Goal: Information Seeking & Learning: Check status

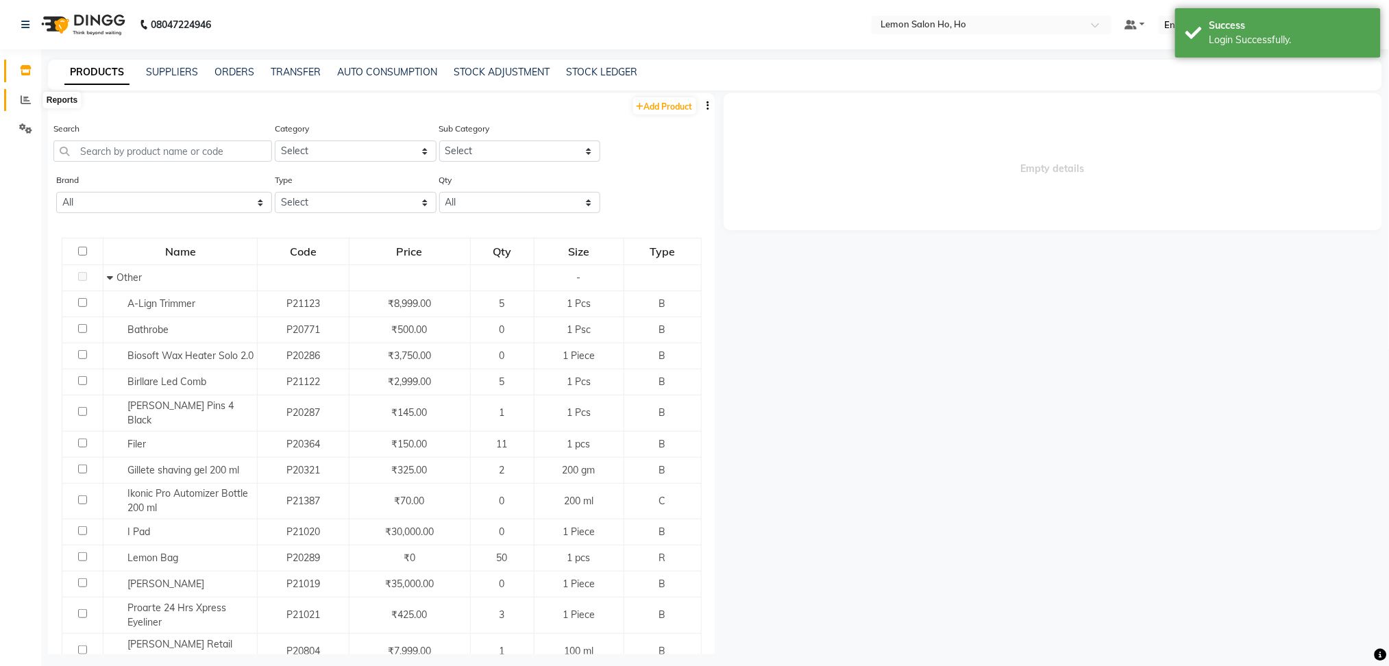
click at [23, 99] on icon at bounding box center [26, 100] width 10 height 10
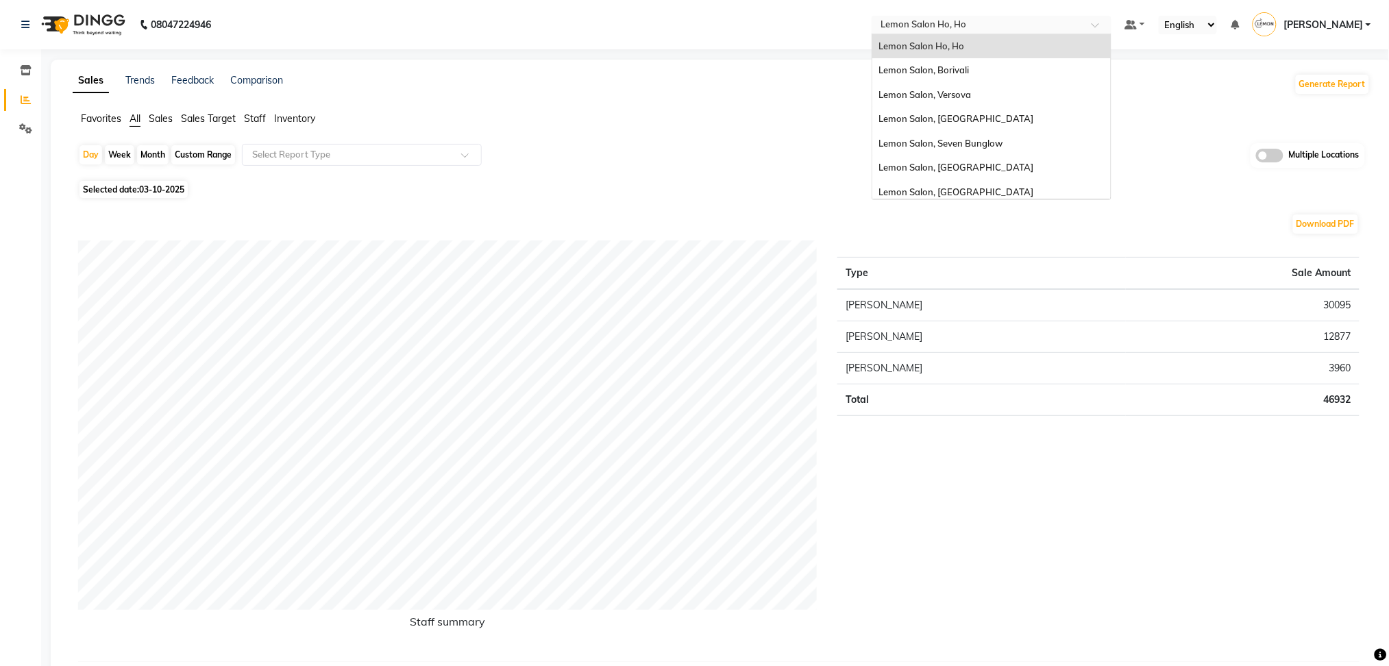
click at [1112, 26] on div at bounding box center [992, 26] width 240 height 14
click at [994, 75] on div "Lemon Salon, Borivali" at bounding box center [991, 70] width 239 height 25
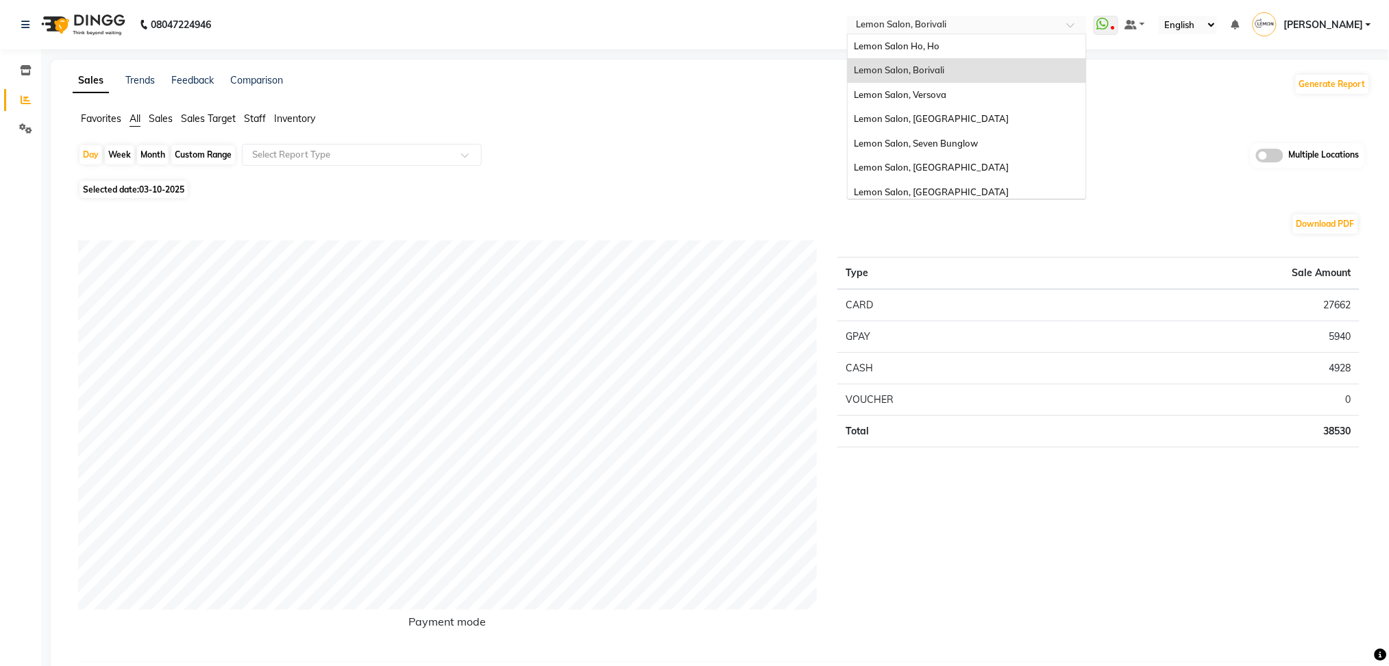
click at [1087, 22] on div at bounding box center [967, 26] width 240 height 14
click at [968, 101] on div "Lemon Salon, Versova" at bounding box center [967, 95] width 239 height 25
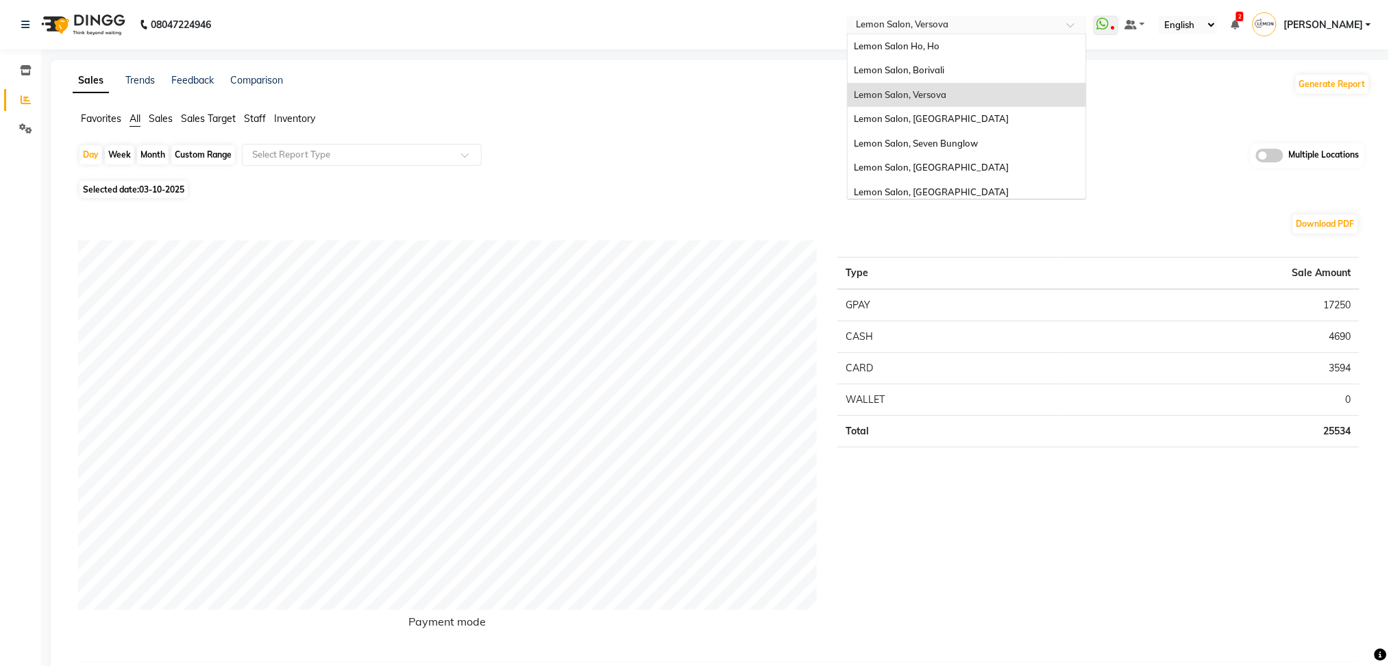
click at [1084, 22] on span at bounding box center [1075, 29] width 17 height 14
click at [942, 121] on span "Lemon Salon, [GEOGRAPHIC_DATA]" at bounding box center [932, 118] width 155 height 11
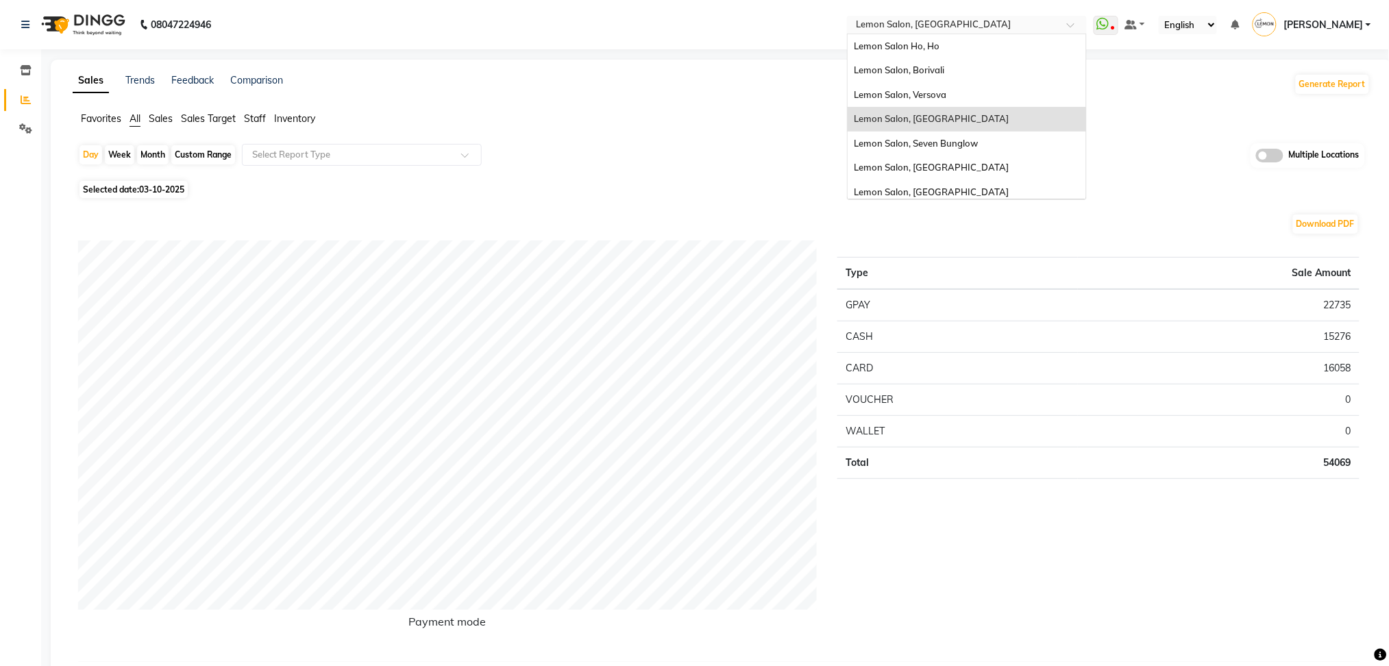
click at [1084, 28] on span at bounding box center [1075, 29] width 17 height 14
click at [933, 145] on span "Lemon Salon, Seven Bunglow" at bounding box center [917, 143] width 124 height 11
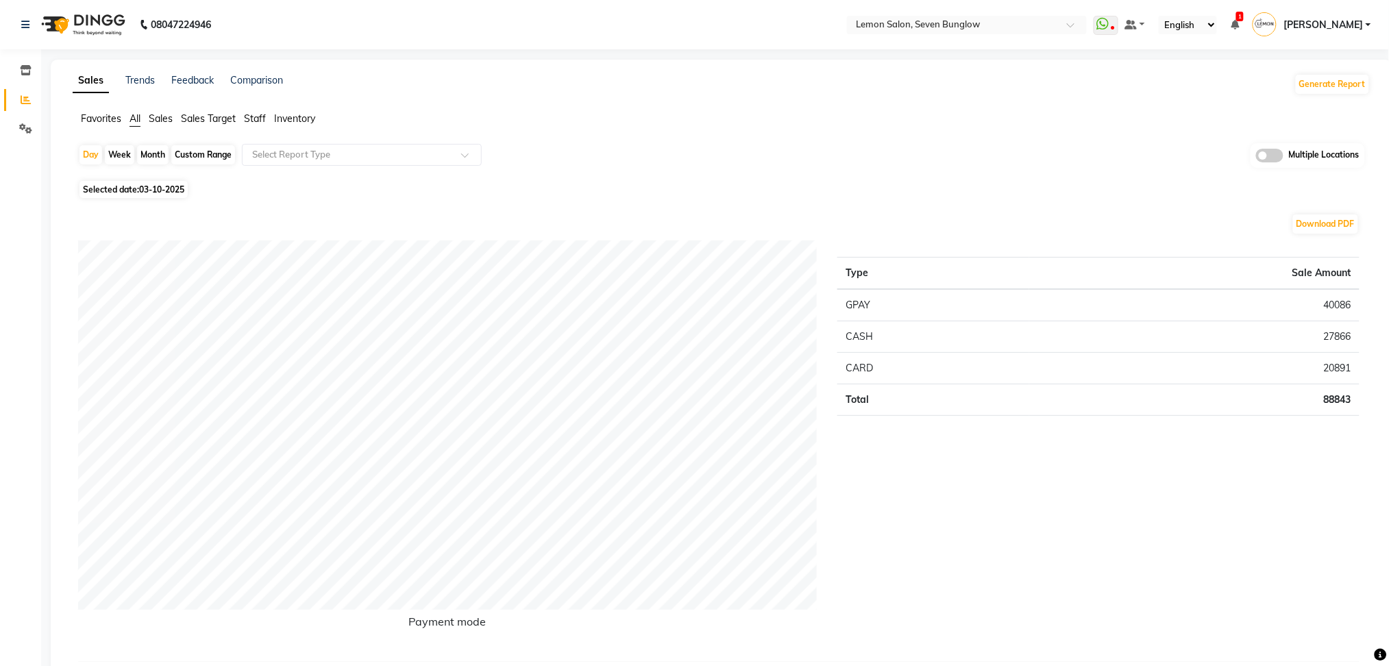
click at [148, 154] on div "Month" at bounding box center [153, 154] width 32 height 19
select select "10"
select select "2025"
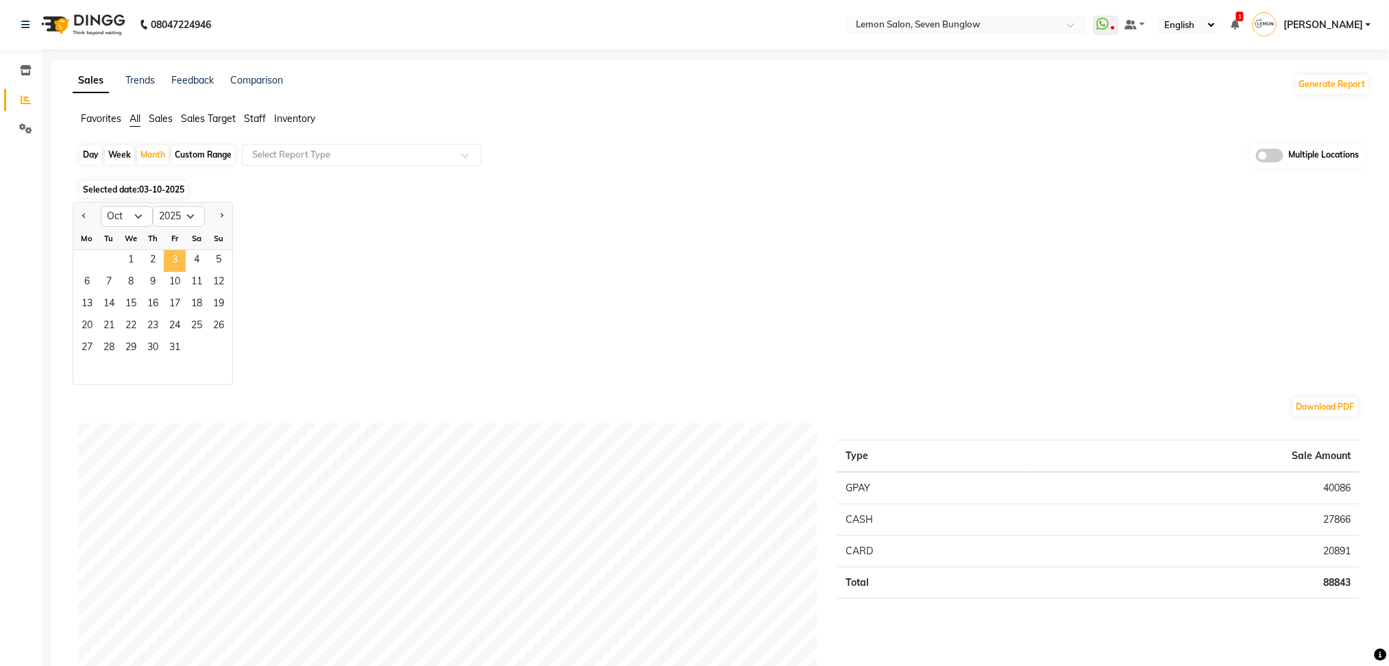
click at [173, 266] on span "3" at bounding box center [175, 261] width 22 height 22
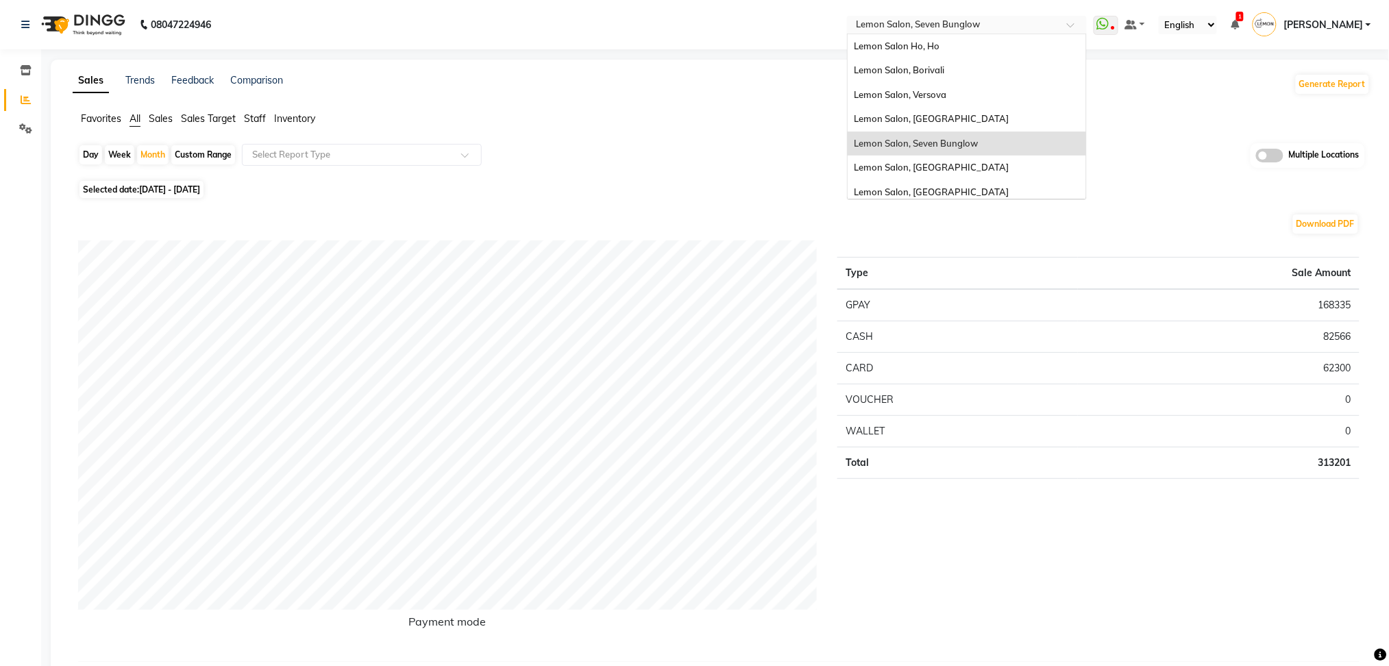
click at [1087, 19] on div at bounding box center [967, 26] width 240 height 14
click at [949, 163] on span "Lemon Salon, [GEOGRAPHIC_DATA]" at bounding box center [932, 167] width 155 height 11
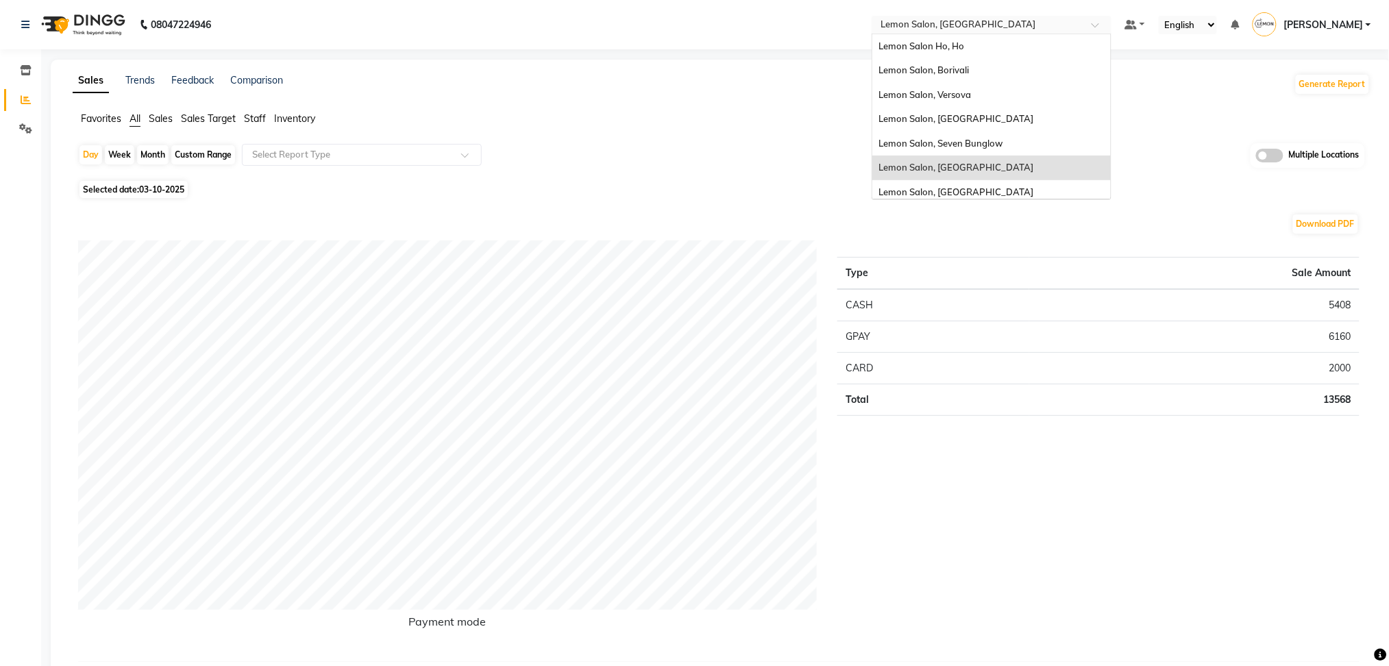
click at [1112, 19] on div at bounding box center [992, 26] width 240 height 14
click at [964, 189] on span "Lemon Salon, [GEOGRAPHIC_DATA]" at bounding box center [956, 191] width 155 height 11
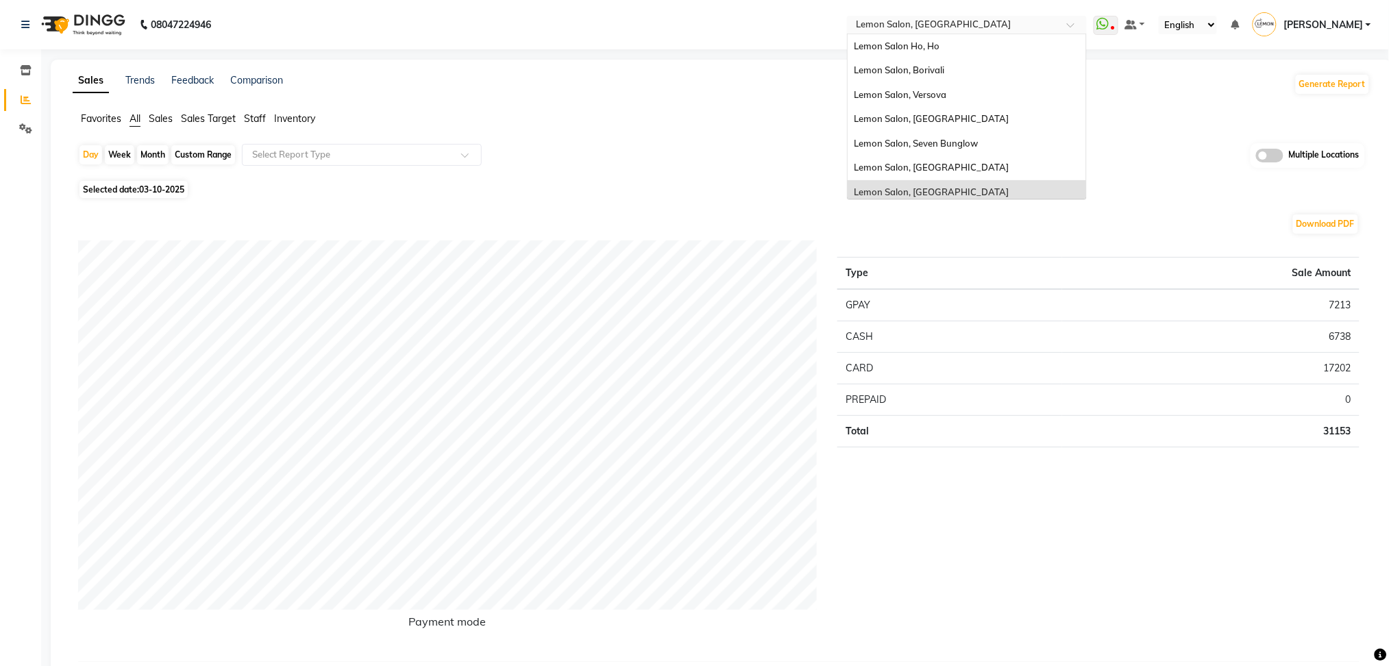
scroll to position [127, 0]
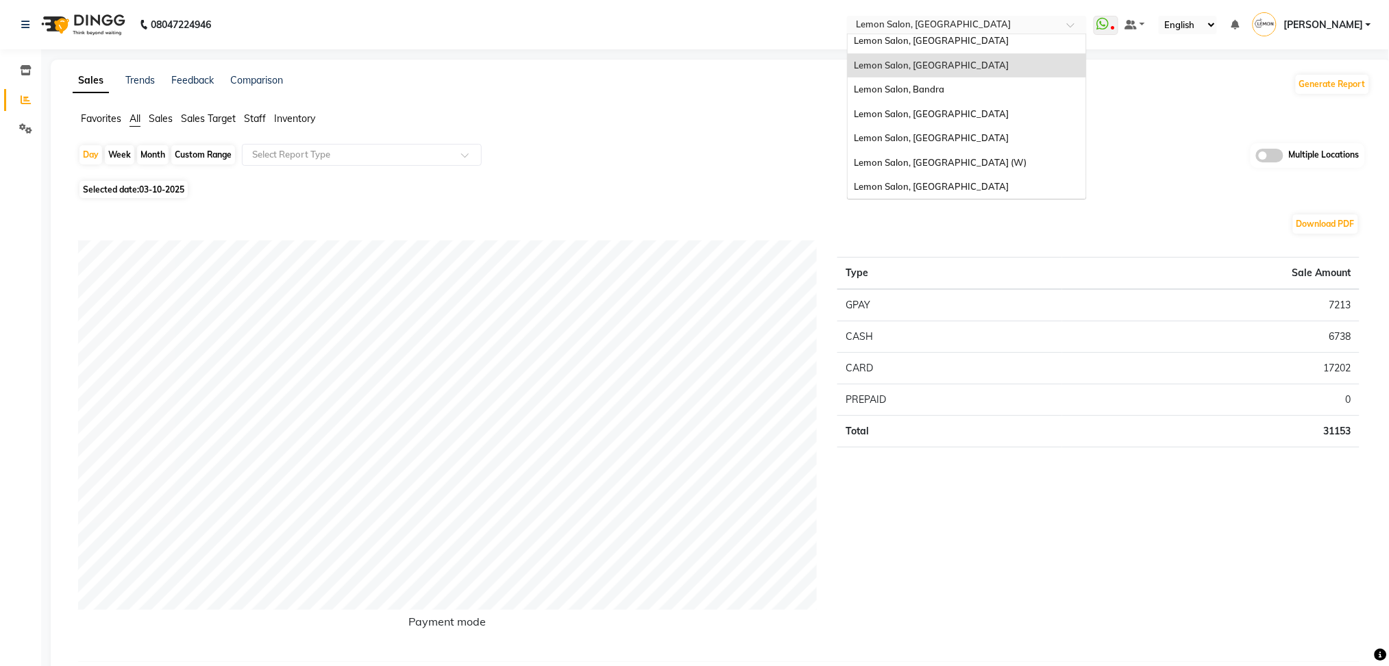
click at [1084, 25] on span at bounding box center [1075, 29] width 17 height 14
click at [995, 83] on div "Lemon Salon, Bandra" at bounding box center [967, 89] width 239 height 25
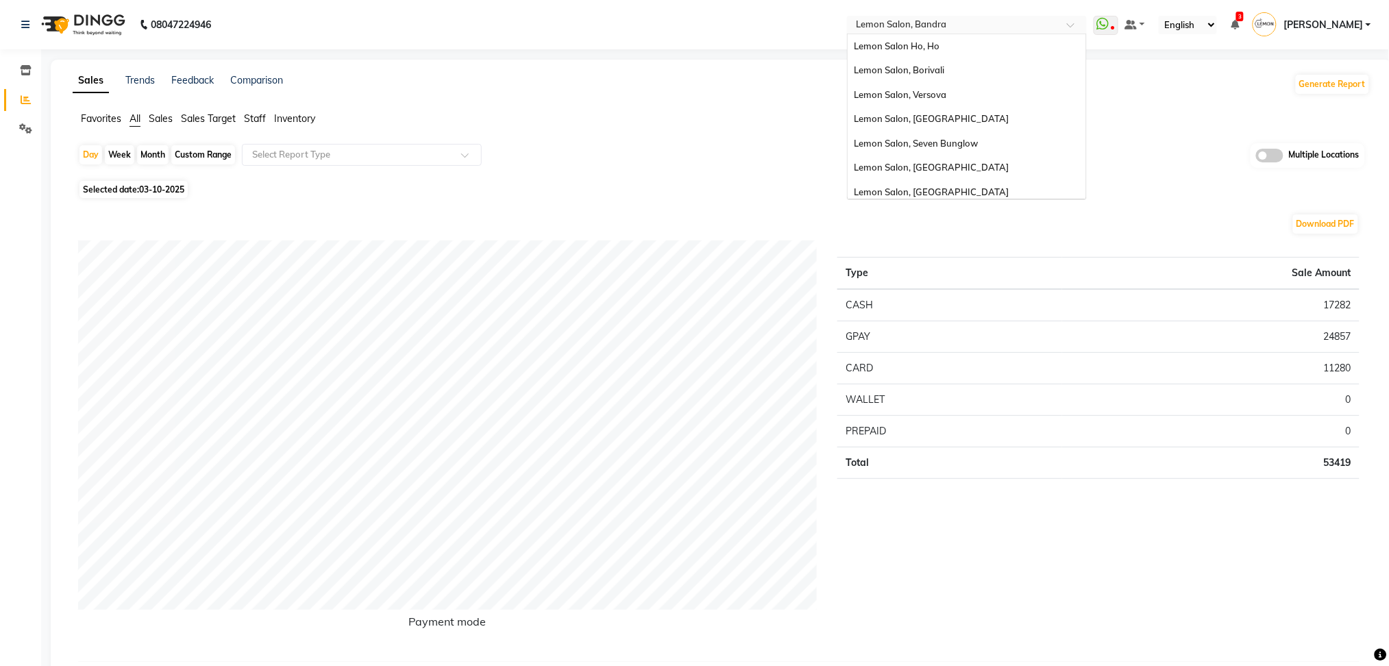
click at [1084, 27] on span at bounding box center [1075, 29] width 17 height 14
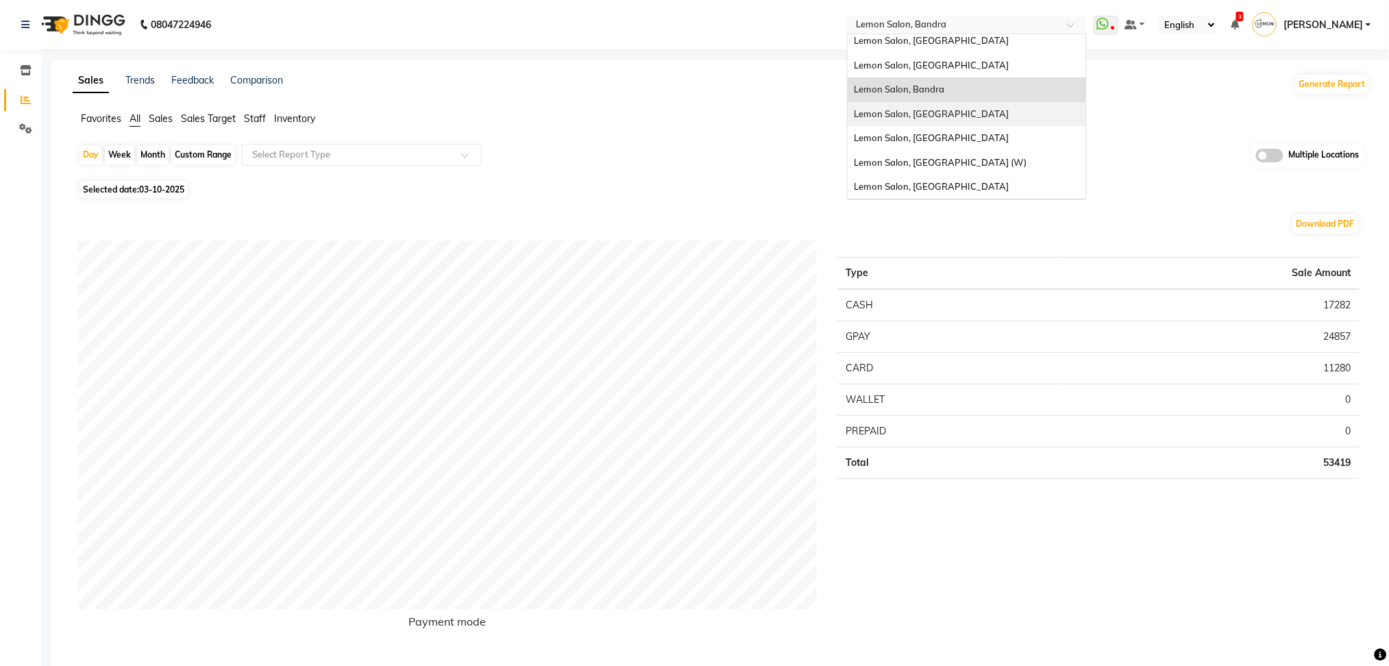
click at [980, 114] on span "Lemon Salon, [GEOGRAPHIC_DATA]" at bounding box center [932, 113] width 155 height 11
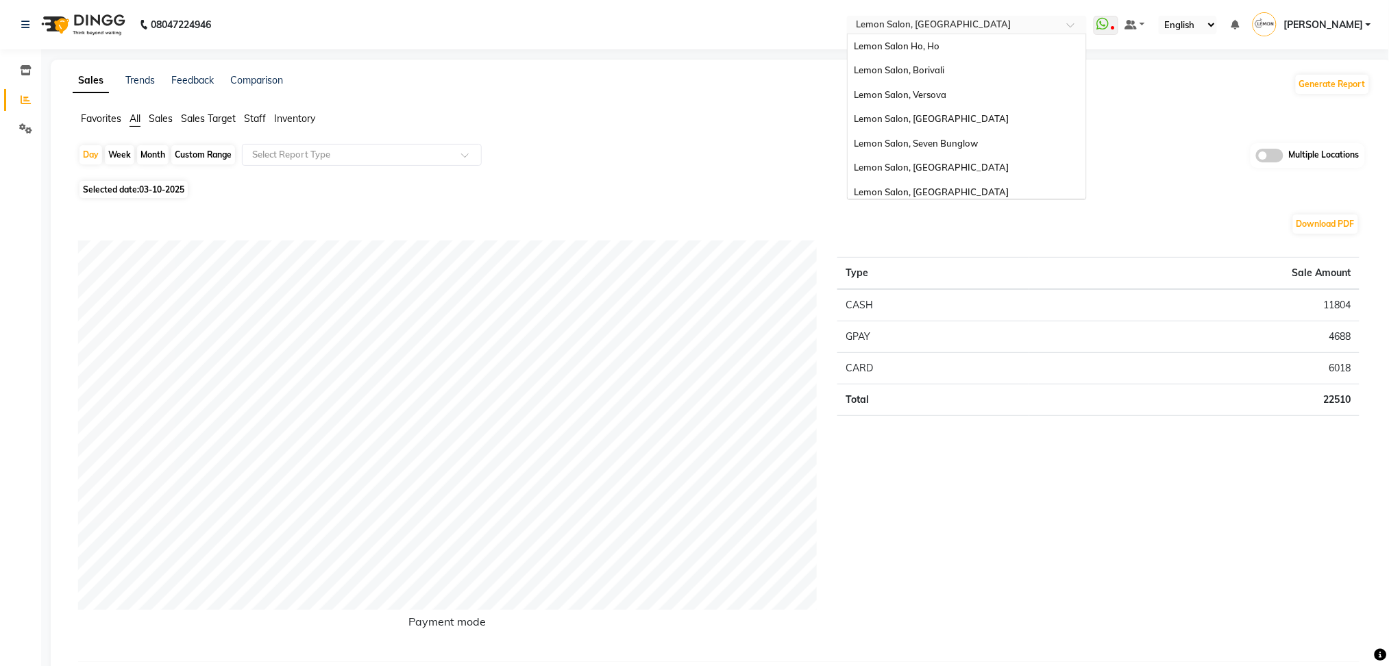
scroll to position [127, 0]
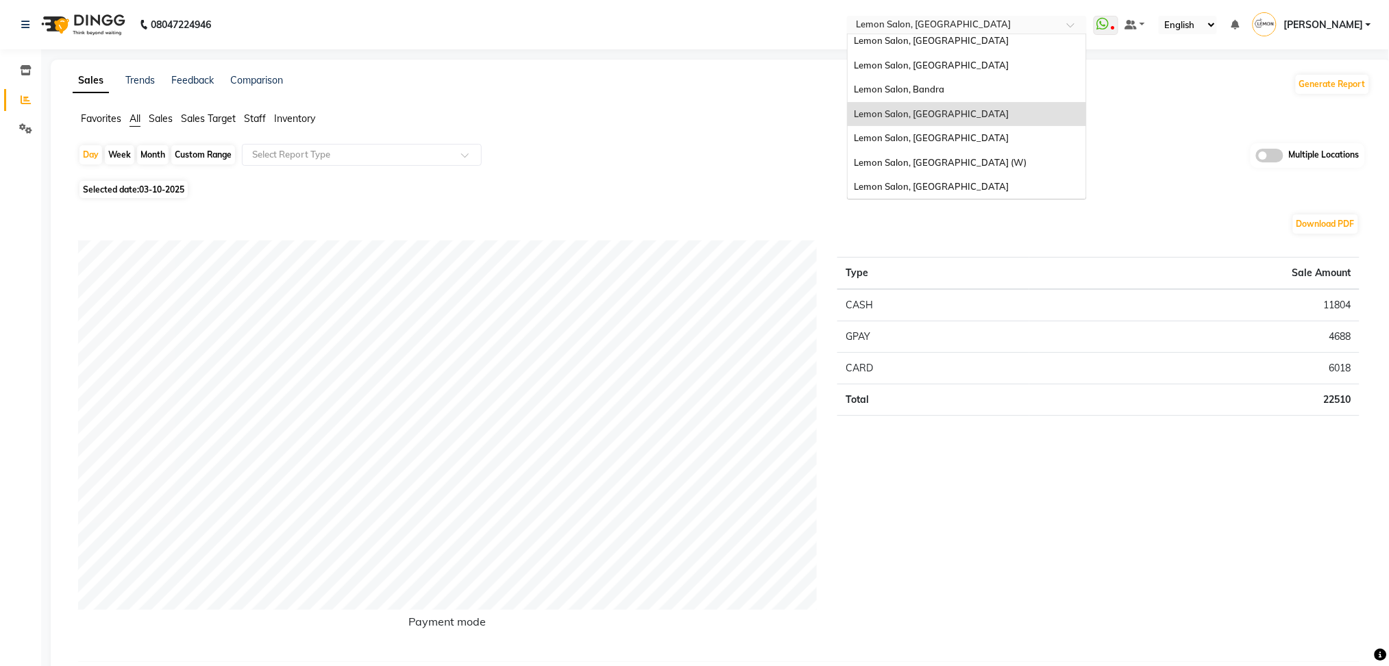
click at [1087, 23] on div at bounding box center [967, 26] width 240 height 14
click at [978, 133] on span "Lemon Salon, [GEOGRAPHIC_DATA]" at bounding box center [932, 137] width 155 height 11
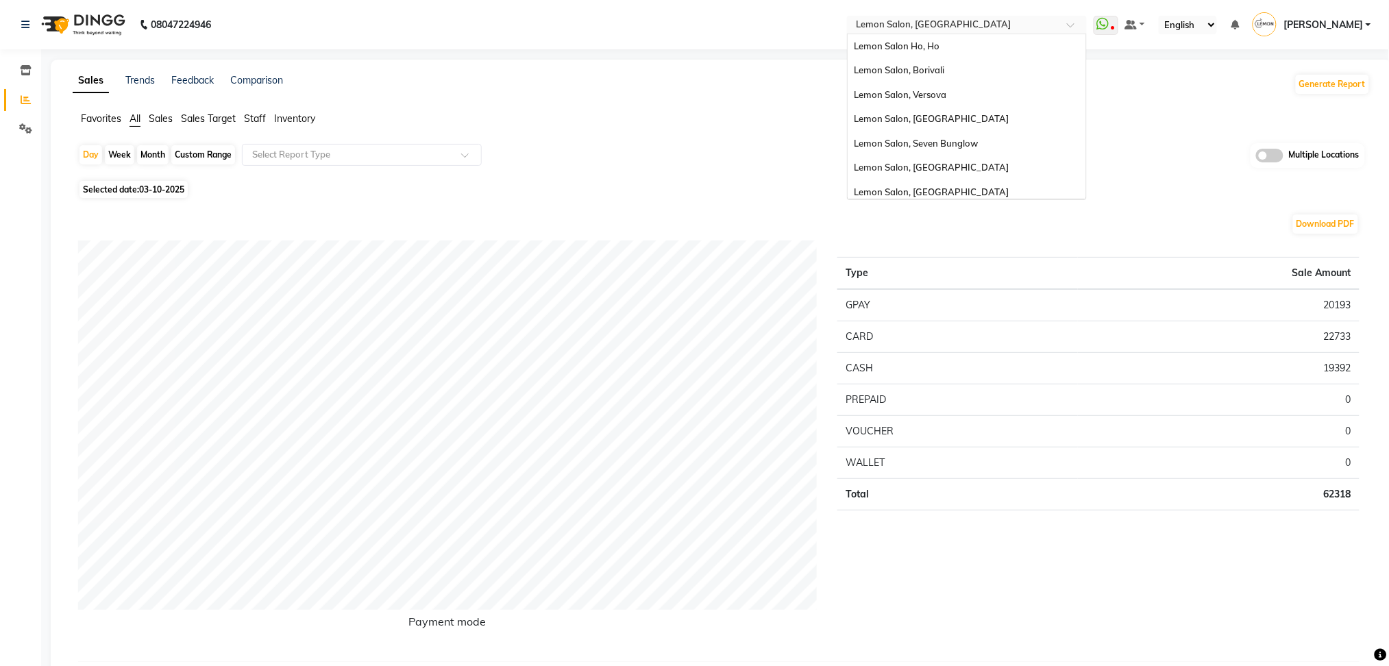
scroll to position [127, 0]
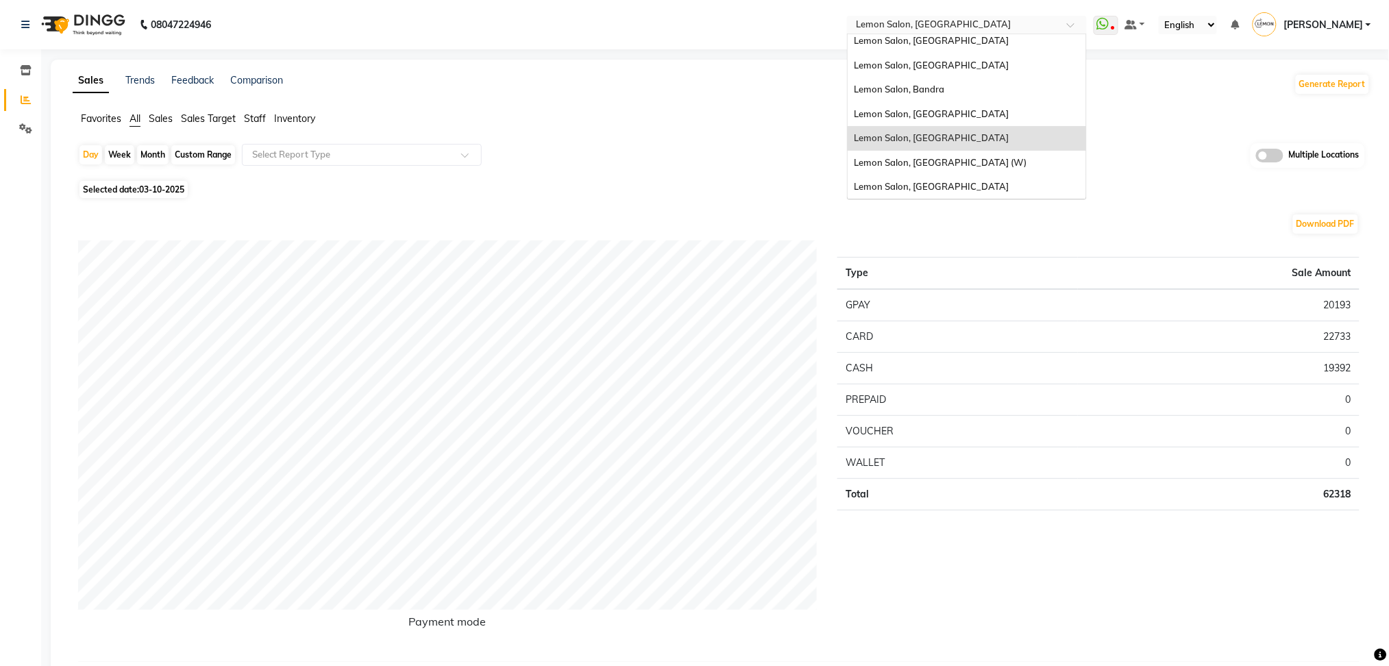
click at [1087, 21] on div at bounding box center [967, 26] width 240 height 14
click at [973, 163] on span "Lemon Salon, [GEOGRAPHIC_DATA] (W)" at bounding box center [941, 162] width 173 height 11
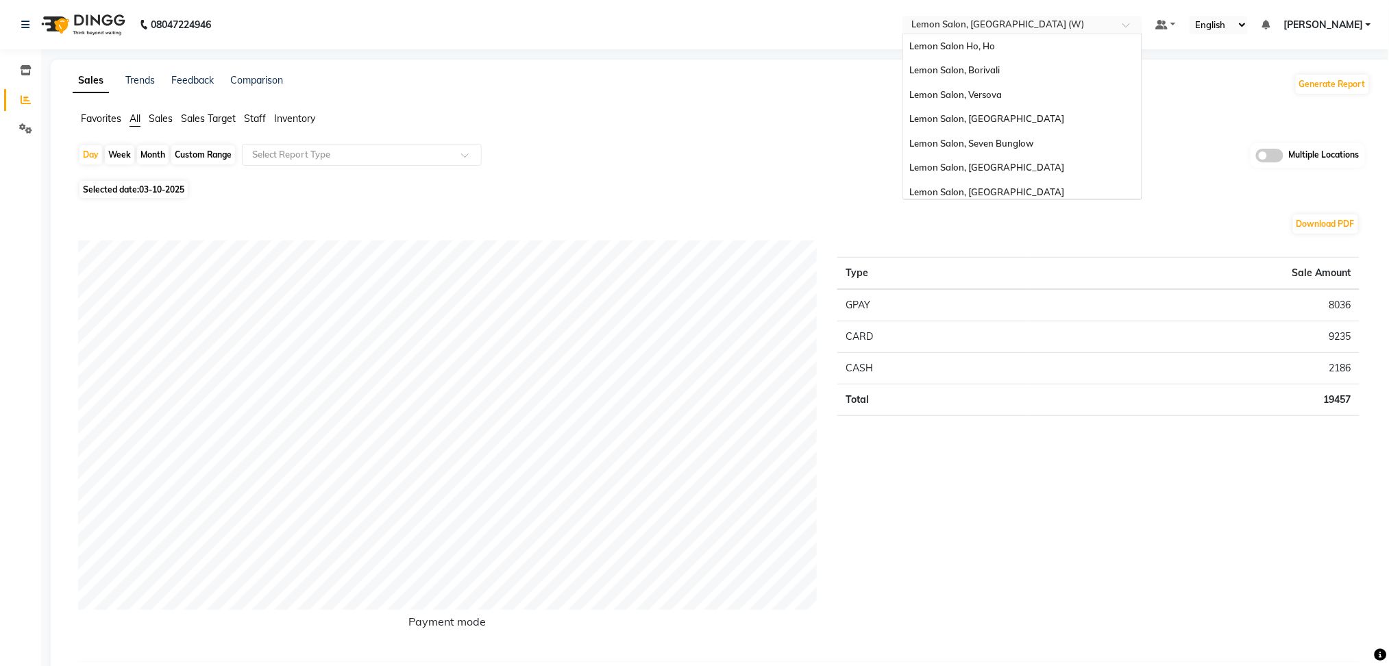
scroll to position [127, 0]
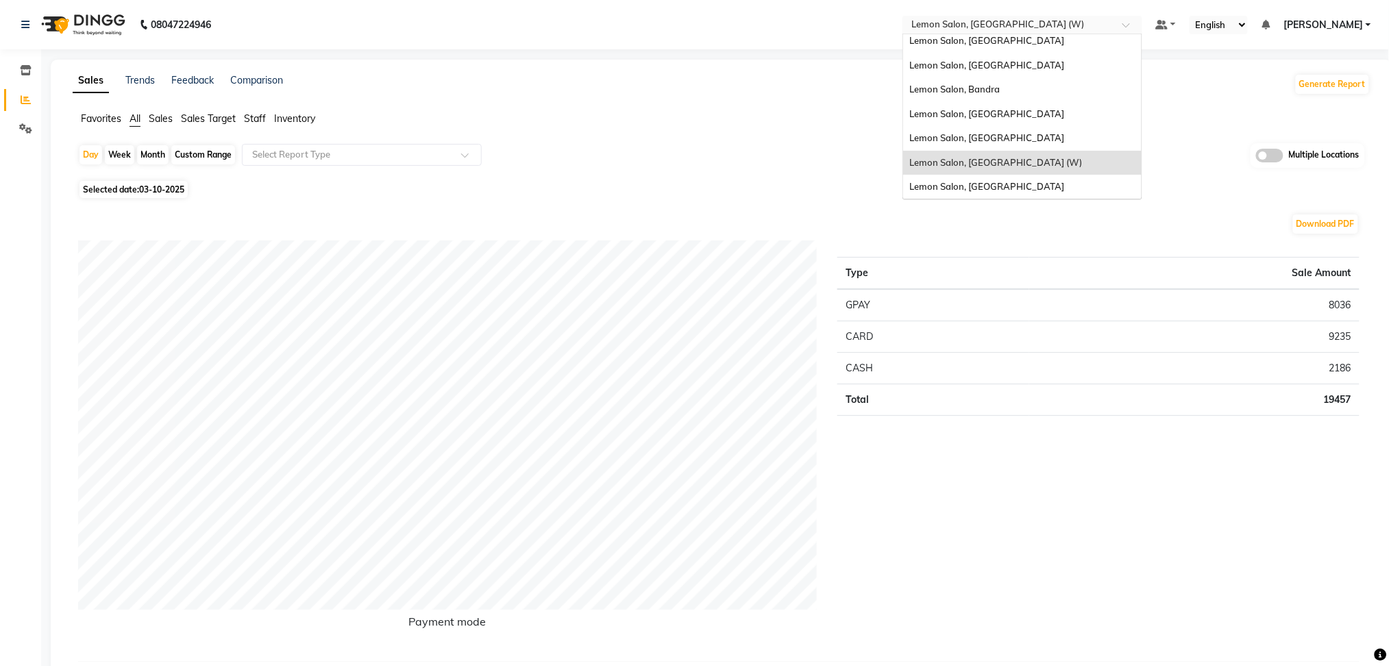
click at [1140, 23] on span at bounding box center [1131, 29] width 17 height 14
click at [994, 182] on span "Lemon Salon, [GEOGRAPHIC_DATA]" at bounding box center [987, 186] width 155 height 11
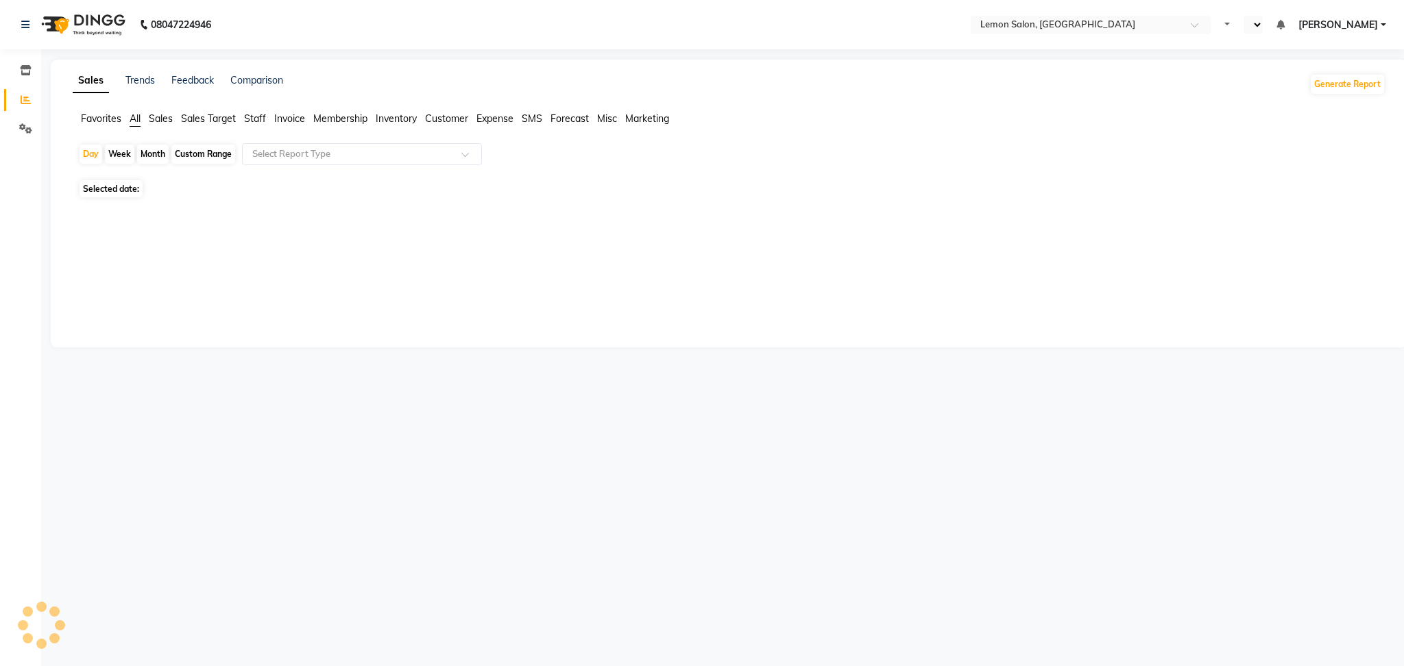
select select "en"
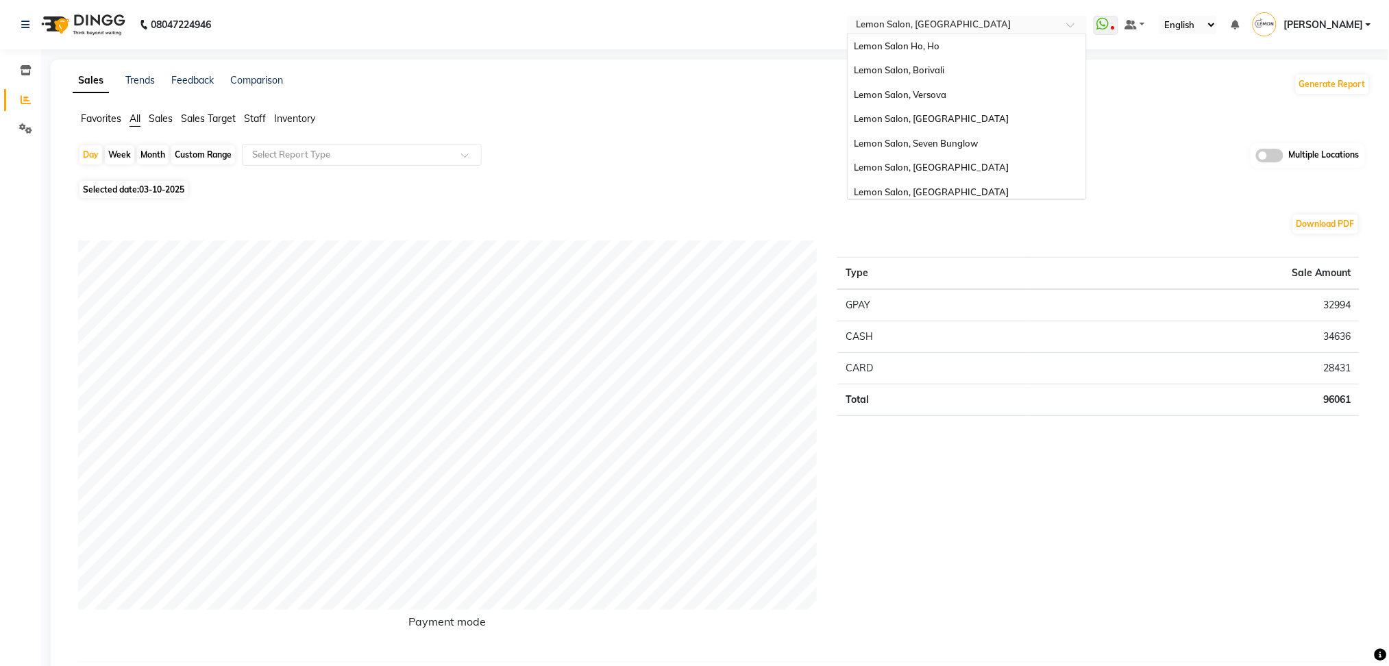
scroll to position [127, 0]
click at [1084, 22] on span at bounding box center [1075, 29] width 17 height 14
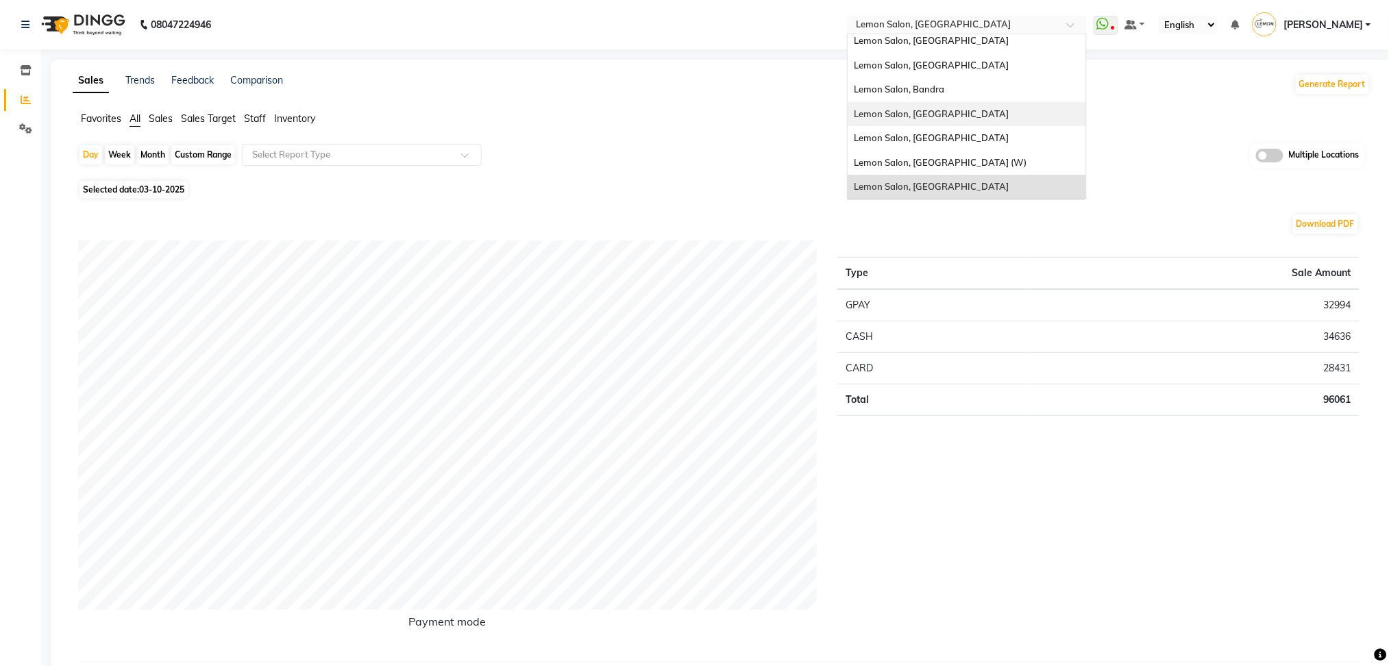
scroll to position [0, 0]
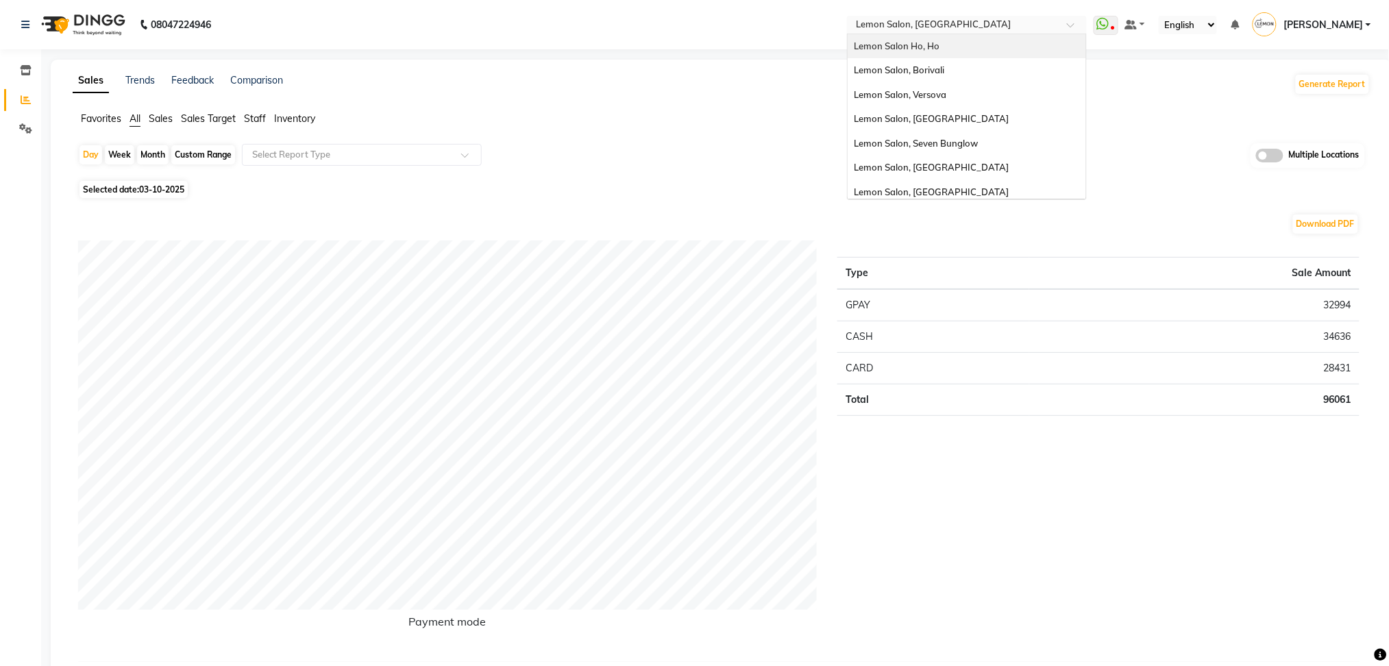
click at [940, 46] on span "Lemon Salon Ho, Ho" at bounding box center [898, 45] width 86 height 11
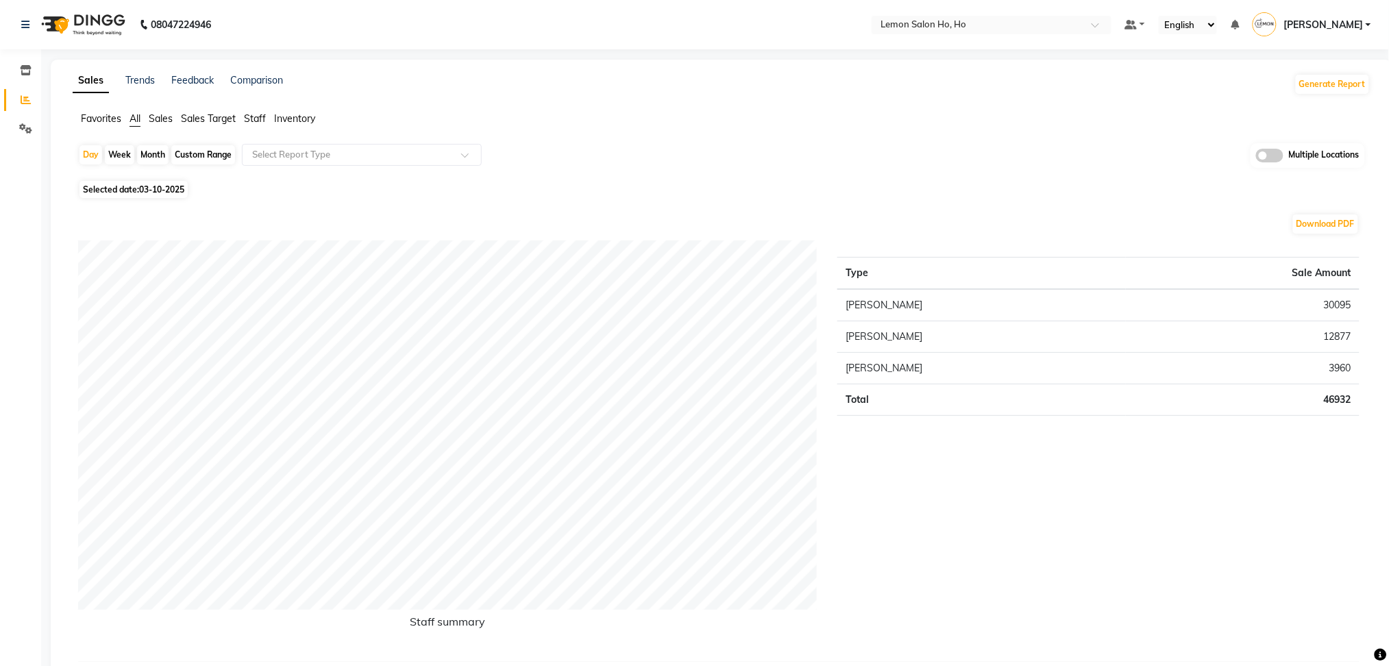
click at [152, 154] on div "Month" at bounding box center [153, 154] width 32 height 19
select select "10"
select select "2025"
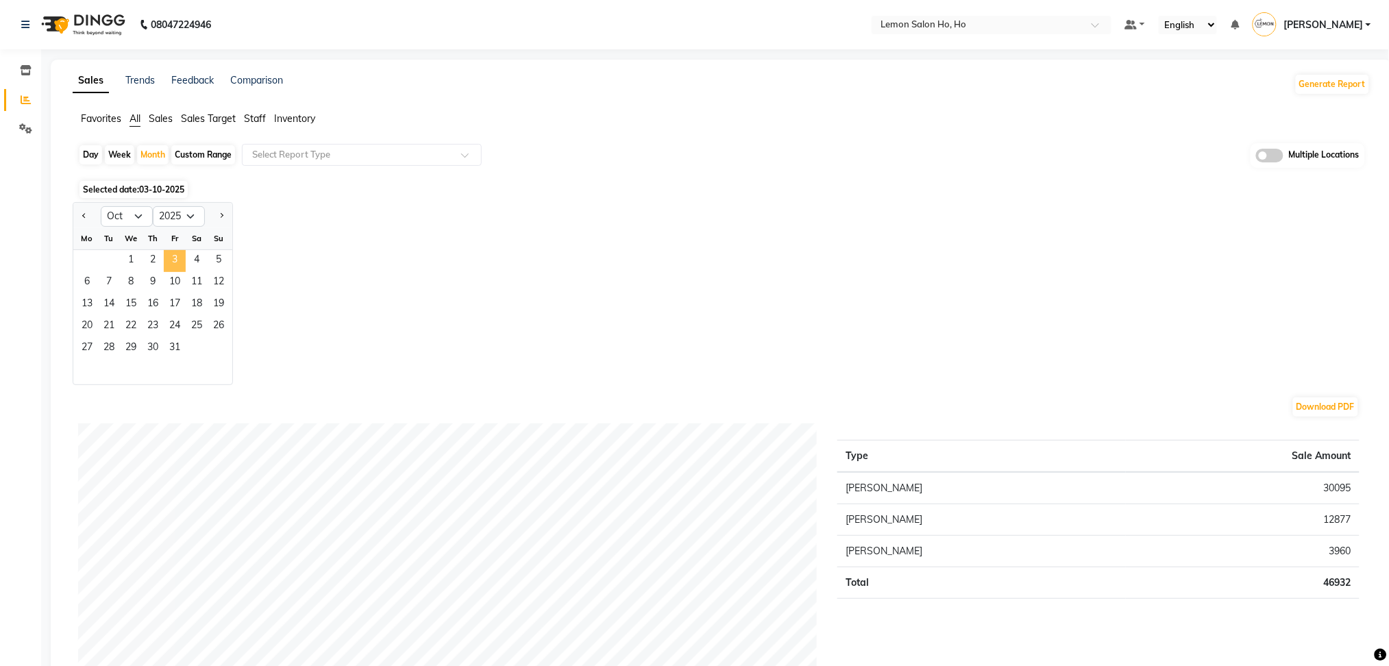
click at [171, 262] on span "3" at bounding box center [175, 261] width 22 height 22
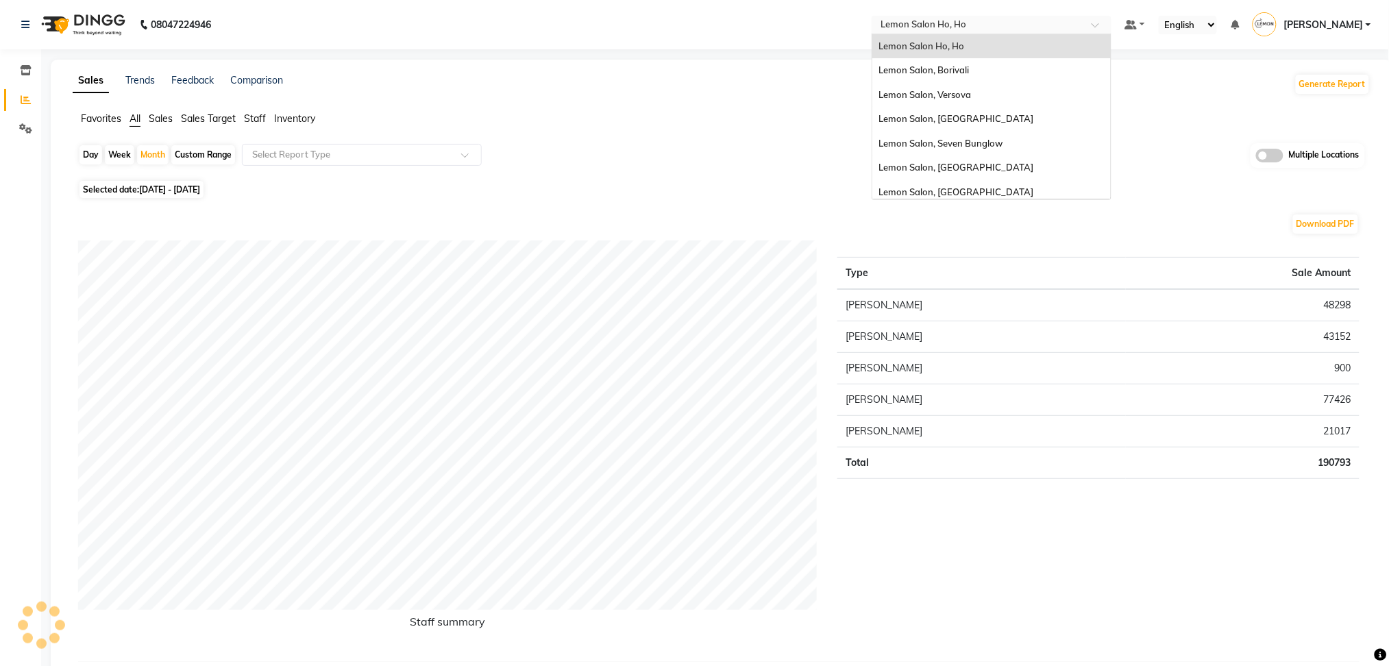
click at [1109, 25] on span at bounding box center [1100, 29] width 17 height 14
click at [1003, 140] on span "Lemon Salon, Seven Bunglow" at bounding box center [941, 143] width 124 height 11
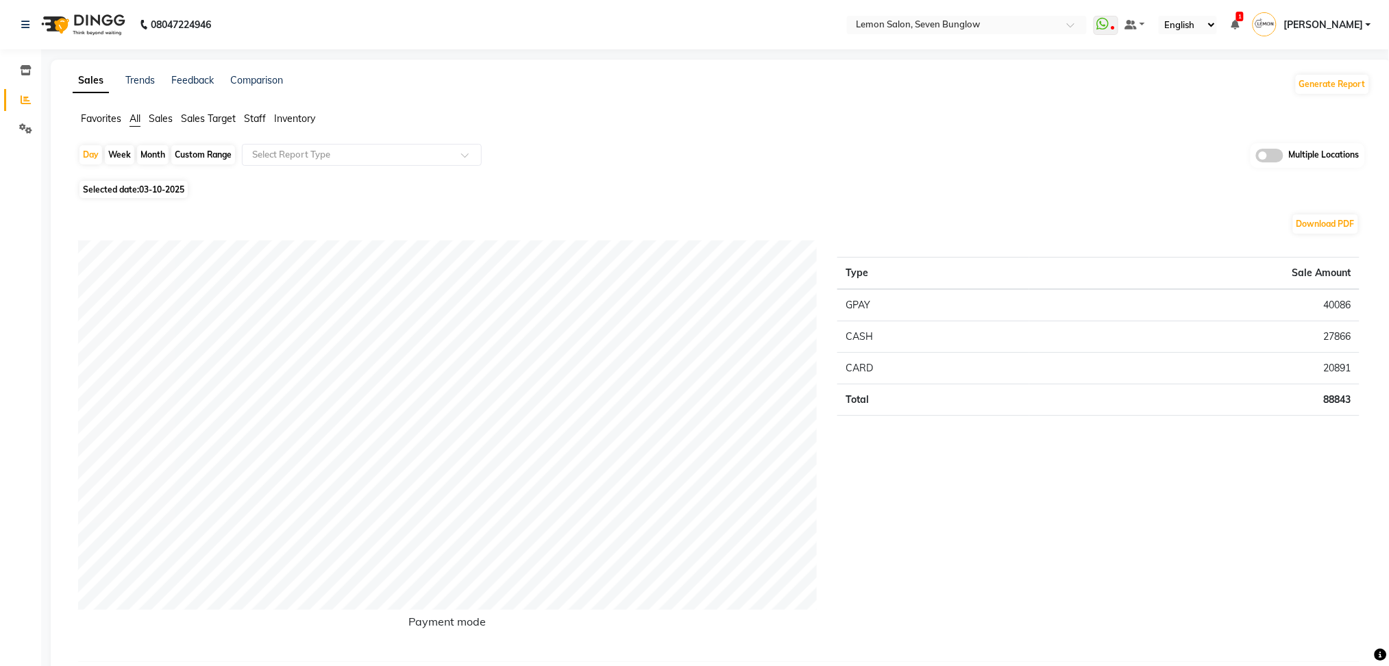
click at [156, 156] on div "Month" at bounding box center [153, 154] width 32 height 19
select select "10"
select select "2025"
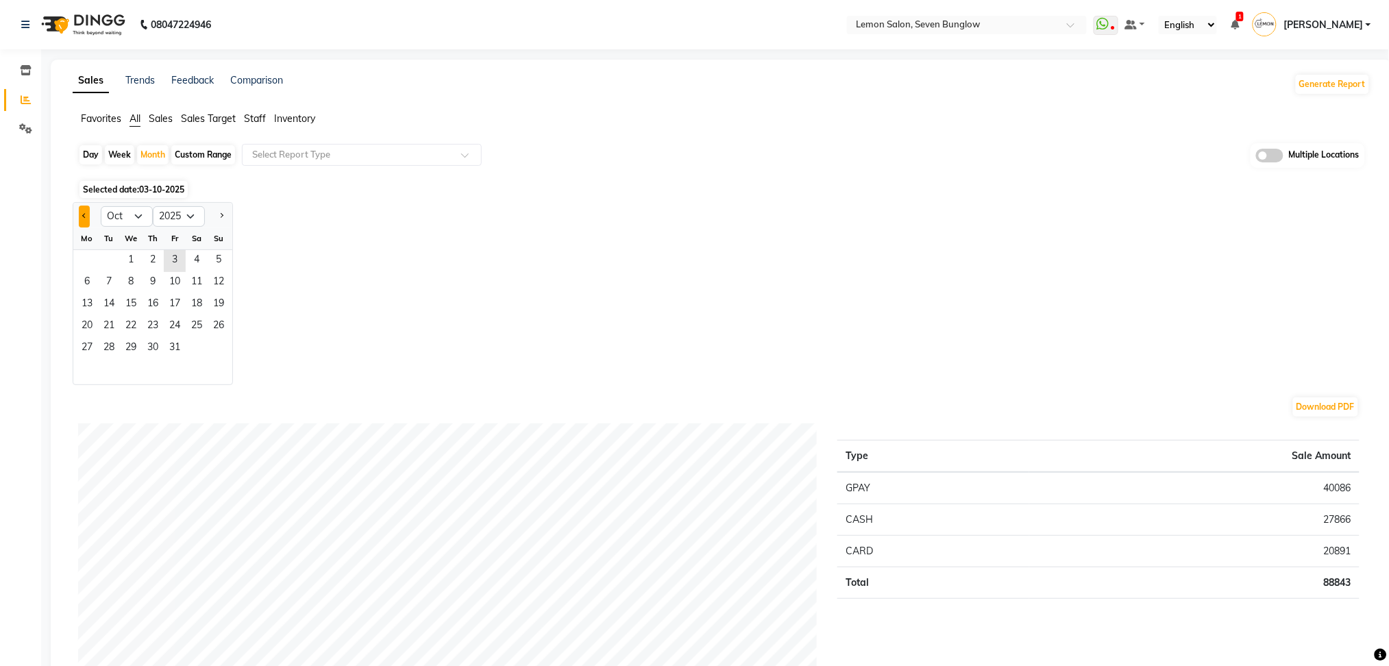
click at [82, 218] on button "Previous month" at bounding box center [84, 217] width 11 height 22
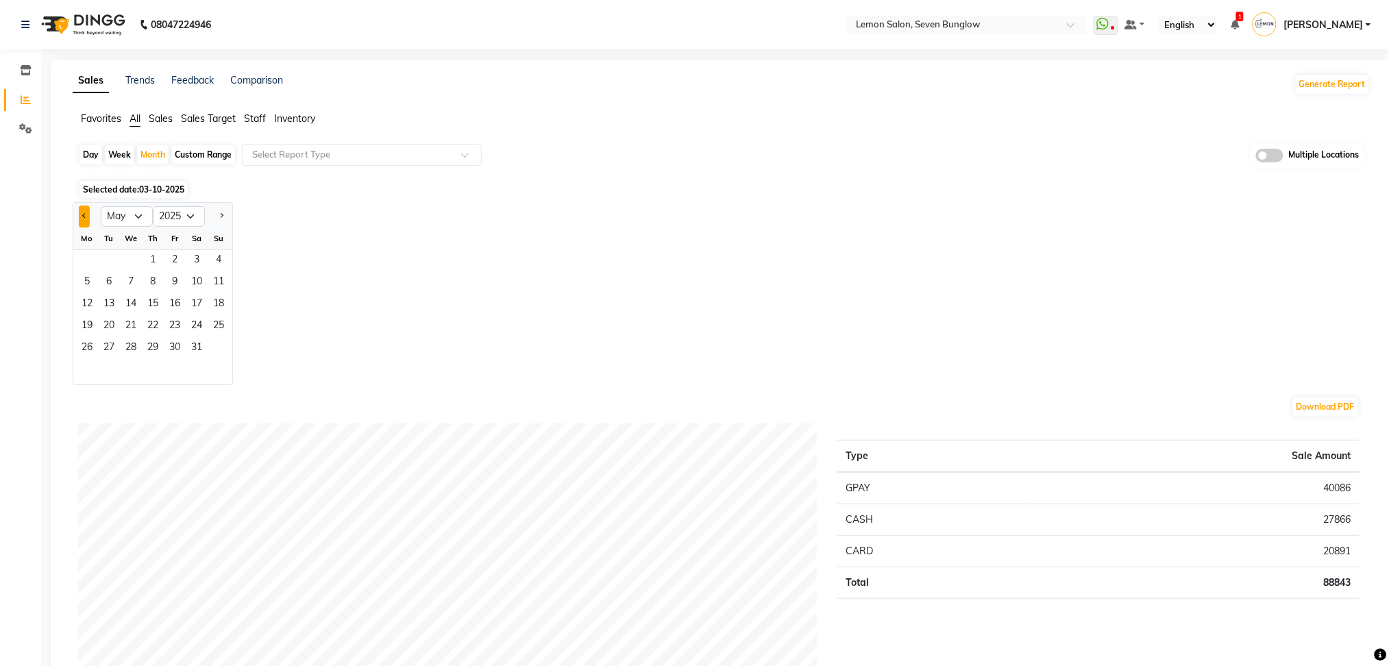
click at [82, 218] on button "Previous month" at bounding box center [84, 217] width 11 height 22
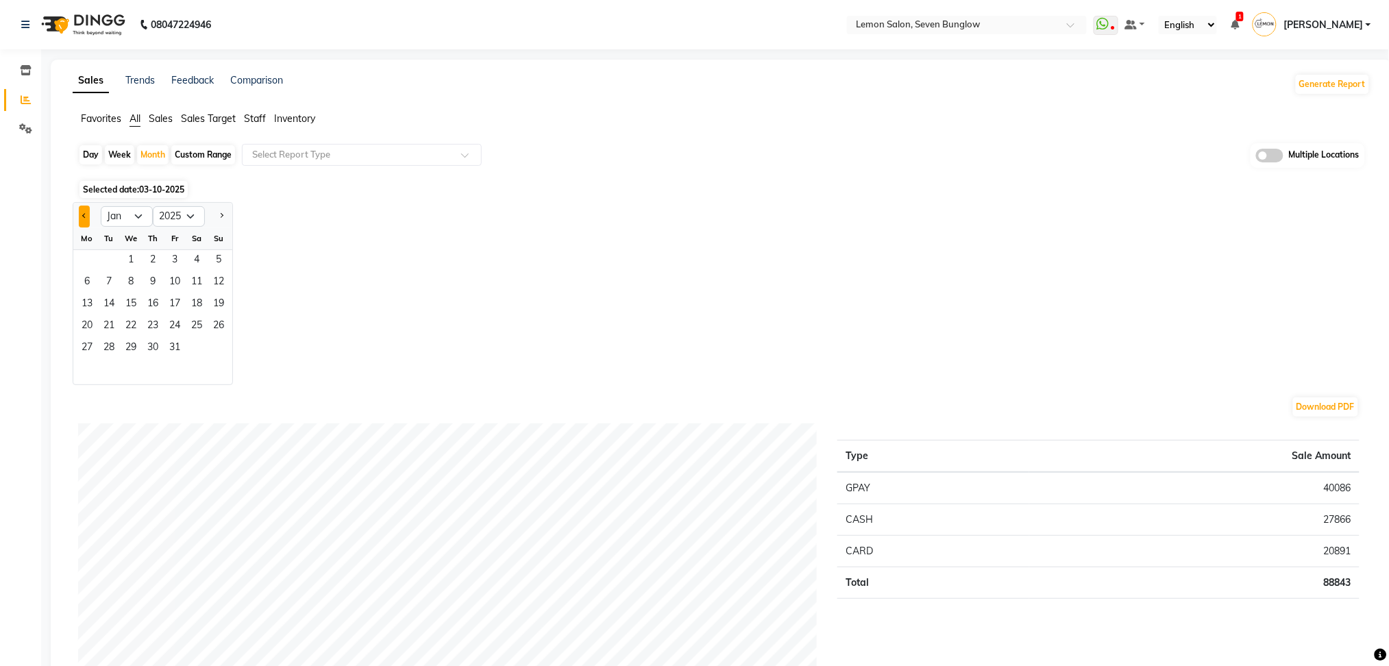
select select "12"
select select "2024"
click at [82, 218] on button "Previous month" at bounding box center [84, 217] width 11 height 22
select select "10"
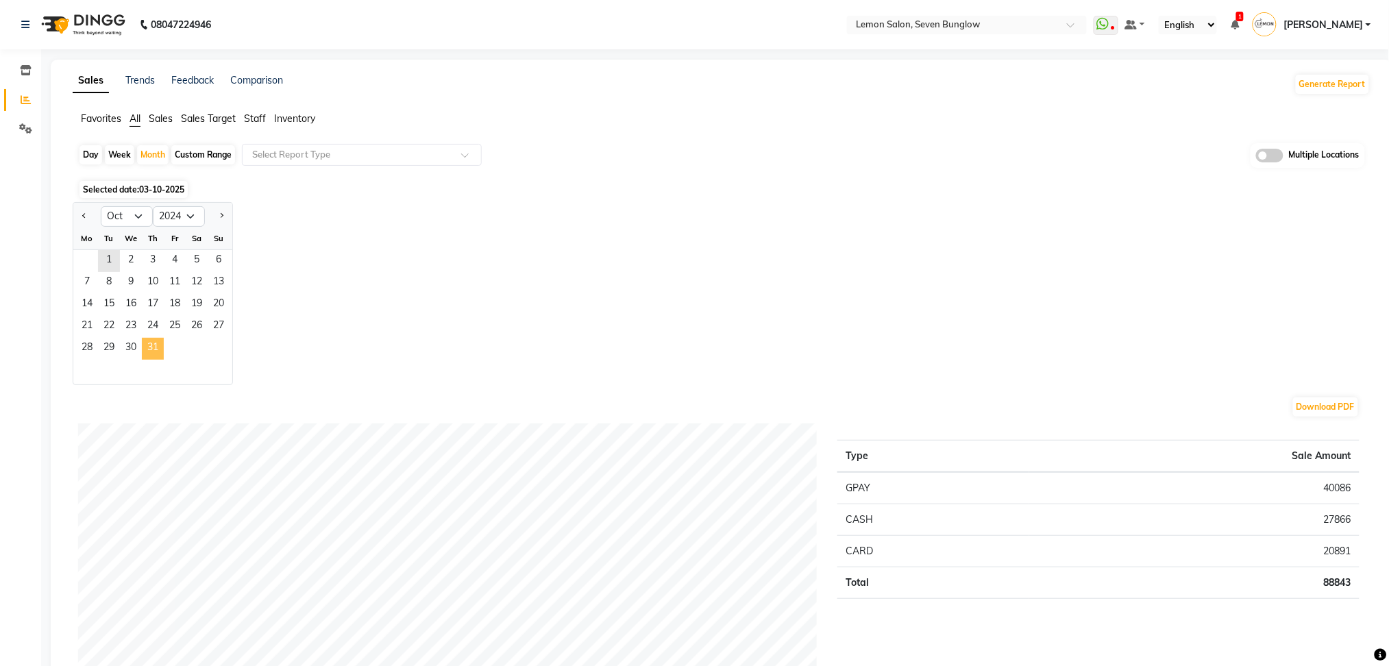
click at [150, 345] on span "31" at bounding box center [153, 349] width 22 height 22
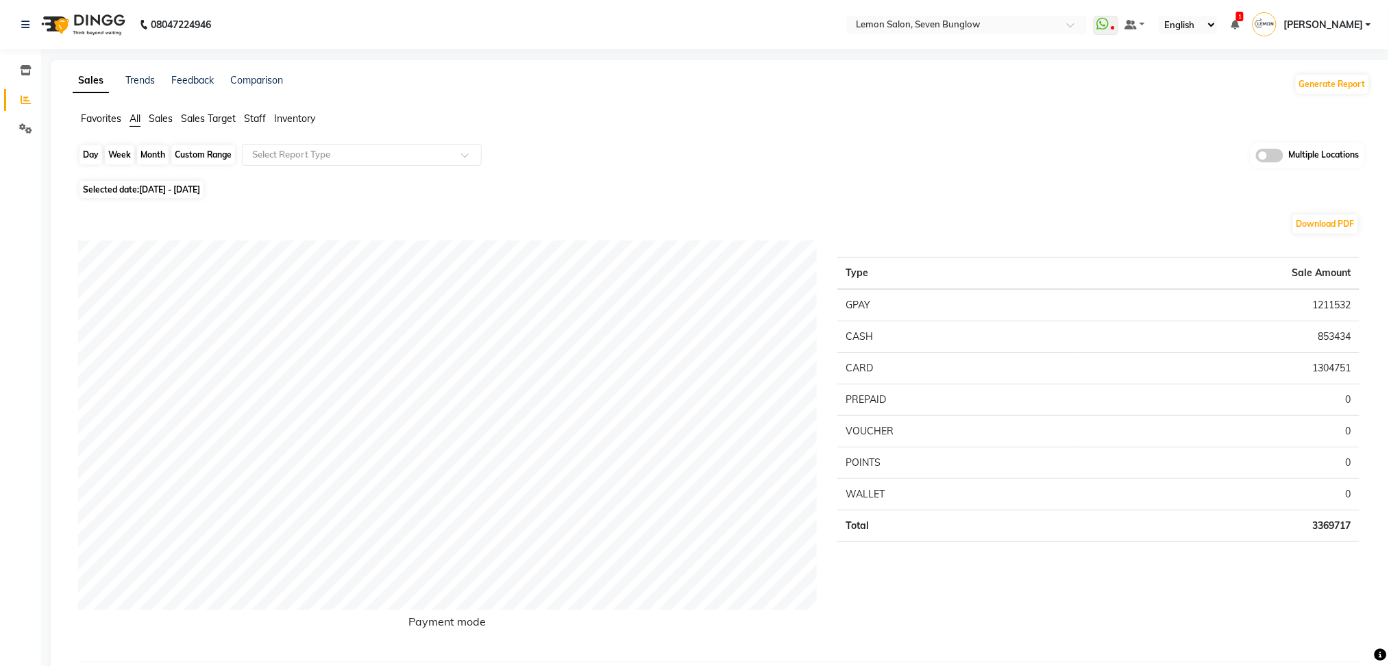
click at [151, 149] on div "Month" at bounding box center [153, 154] width 32 height 19
select select "10"
select select "2024"
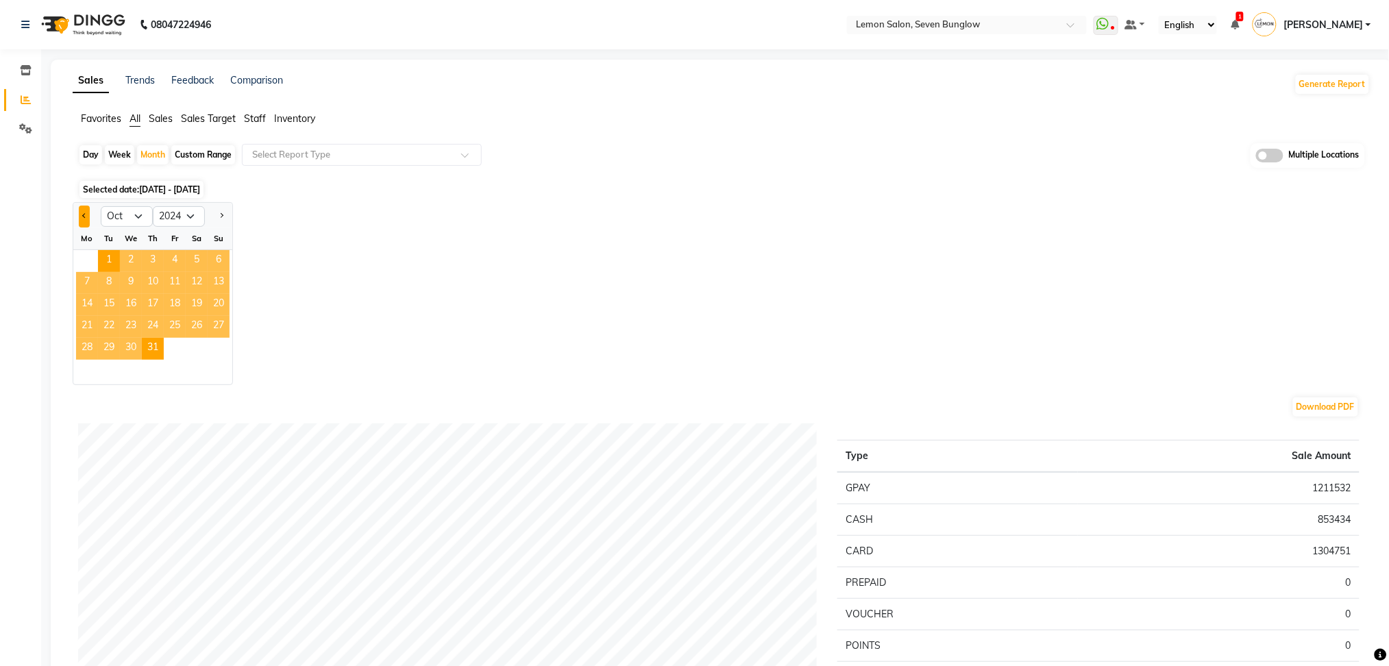
click at [86, 212] on button "Previous month" at bounding box center [84, 217] width 11 height 22
select select "9"
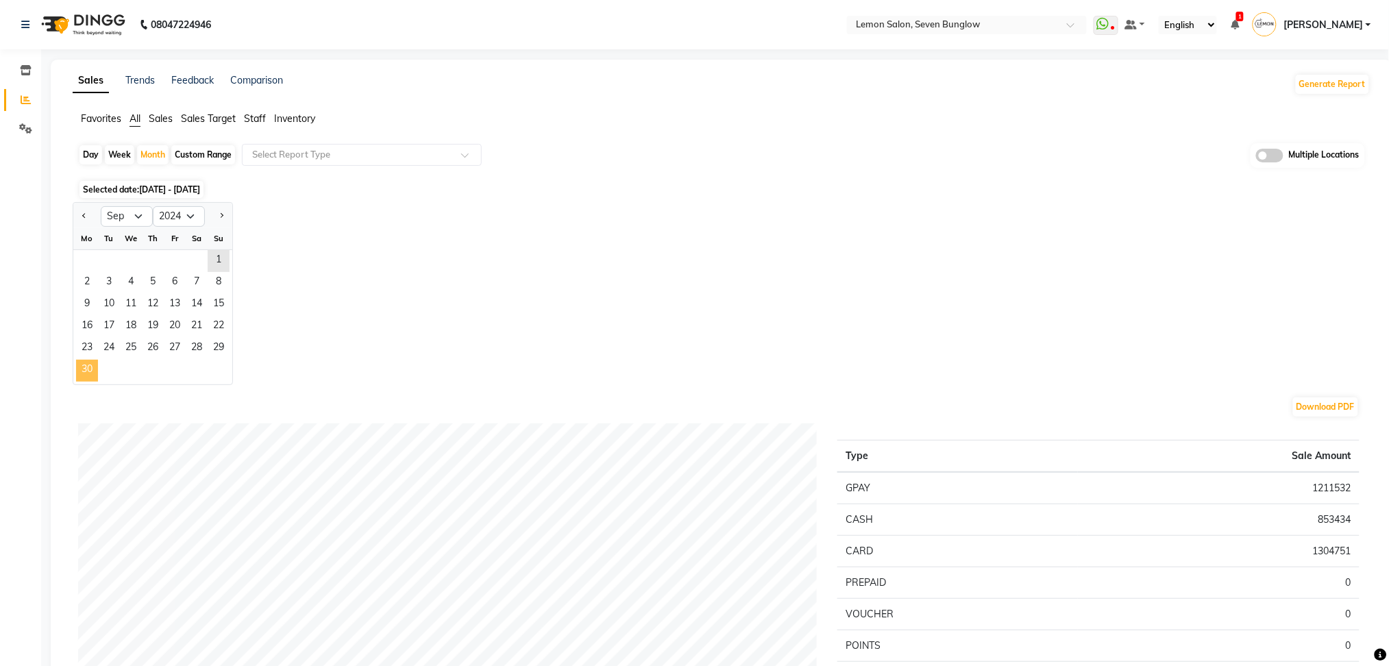
click at [86, 367] on span "30" at bounding box center [87, 371] width 22 height 22
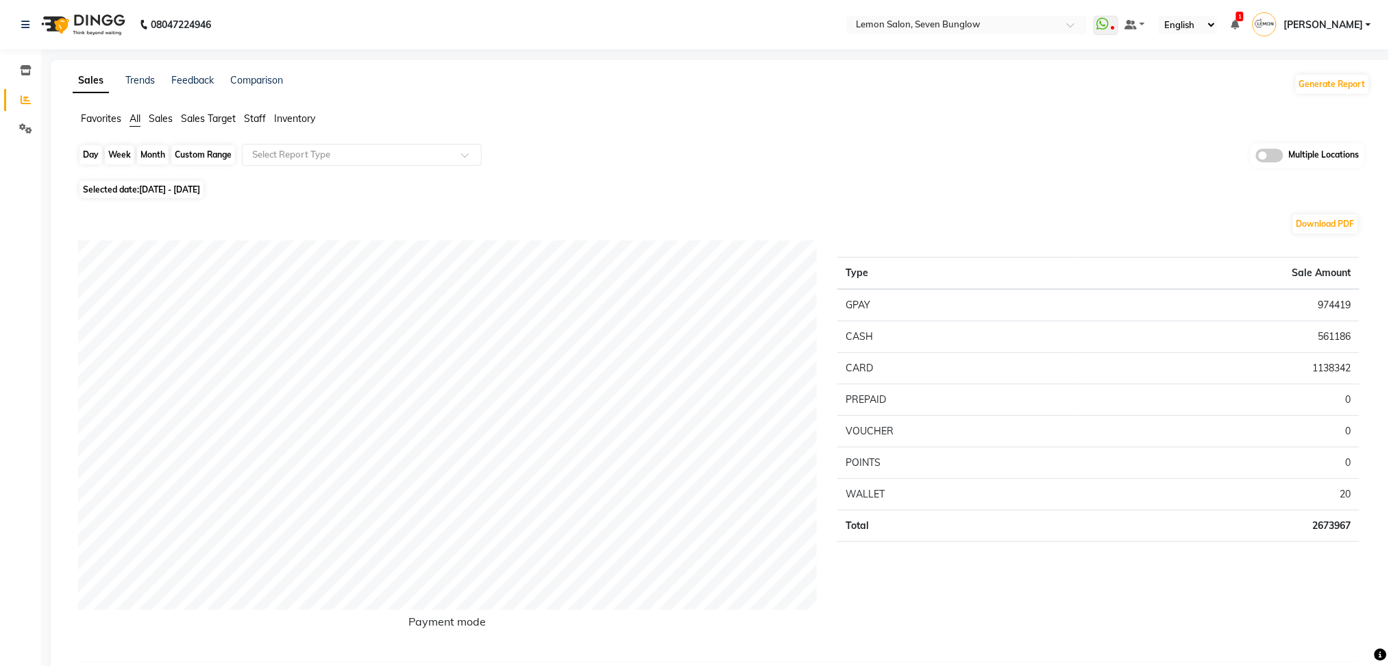
click at [148, 162] on div "Month" at bounding box center [153, 154] width 32 height 19
select select "9"
select select "2024"
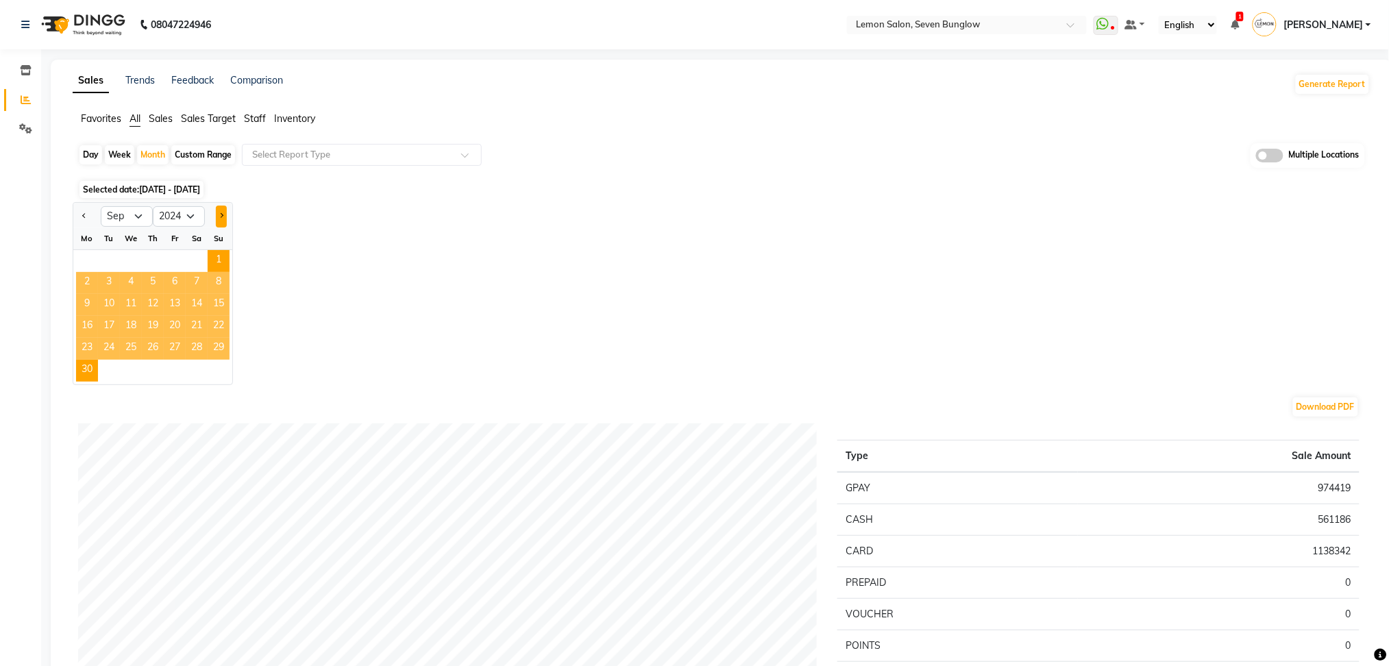
click at [221, 214] on span "Next month" at bounding box center [221, 215] width 5 height 5
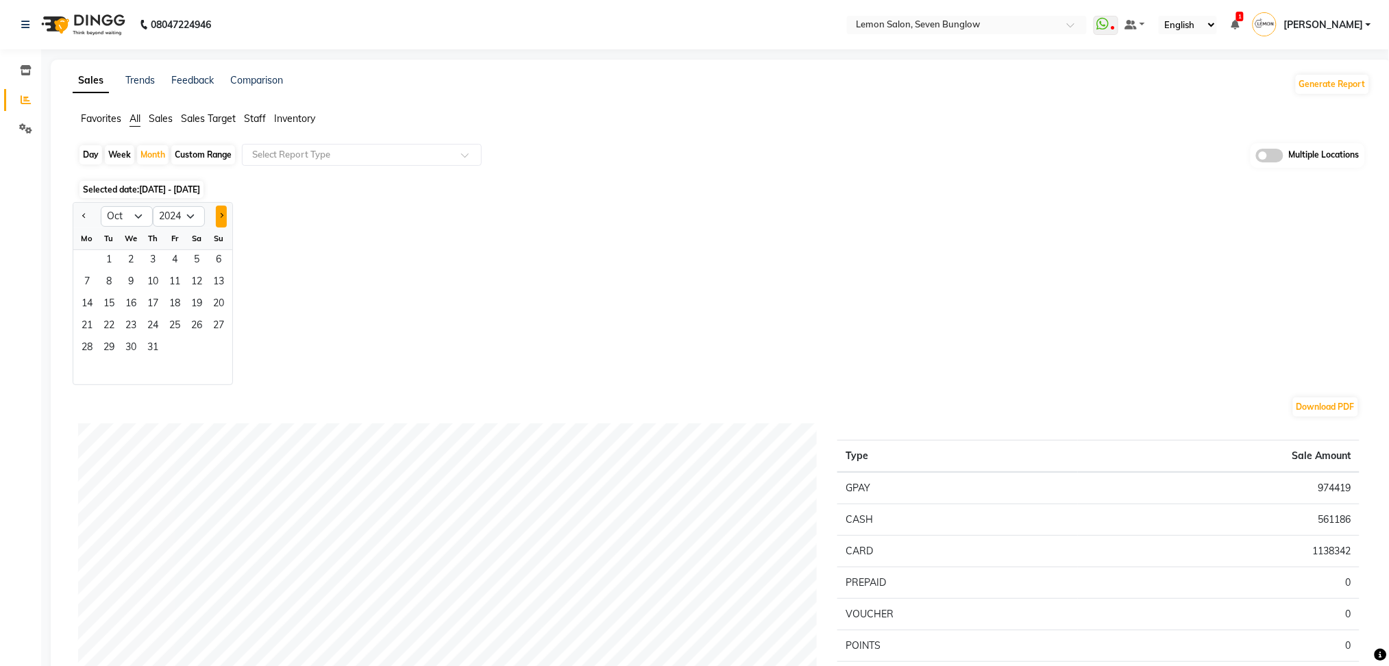
click at [221, 214] on span "Next month" at bounding box center [221, 215] width 5 height 5
select select "11"
click at [204, 348] on span "30" at bounding box center [197, 349] width 22 height 22
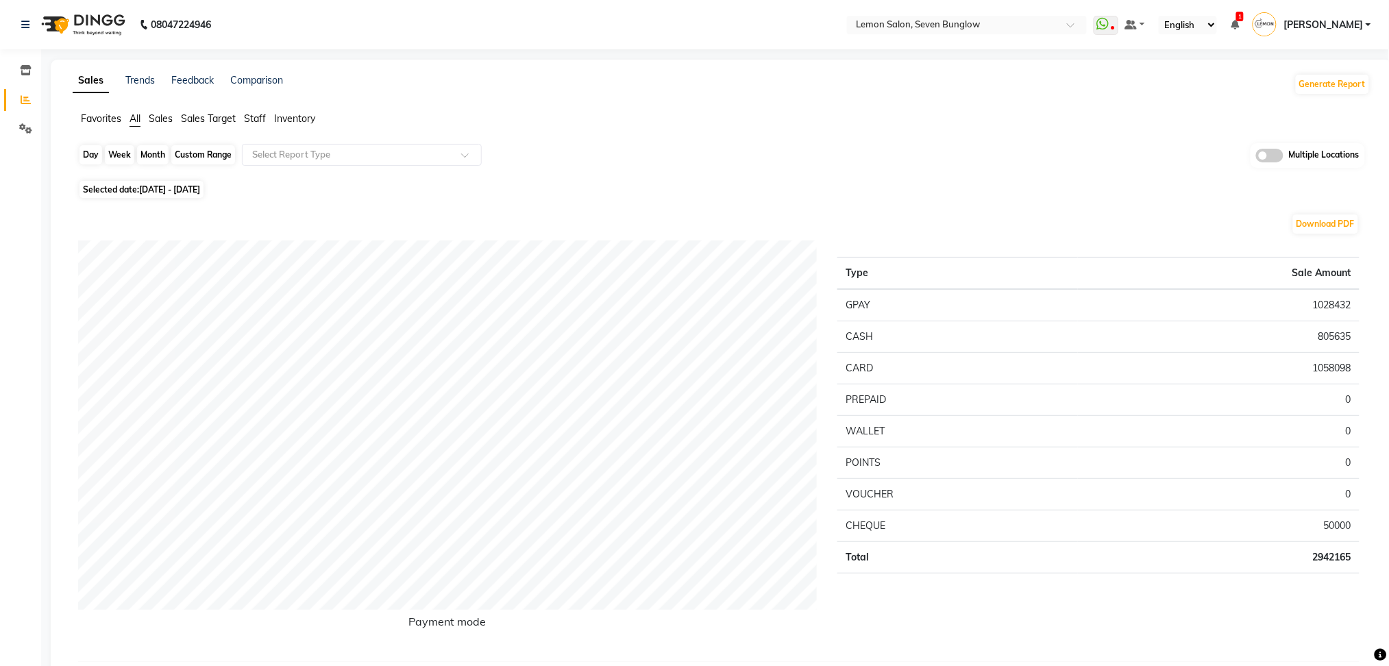
click at [144, 157] on div "Month" at bounding box center [153, 154] width 32 height 19
select select "11"
select select "2024"
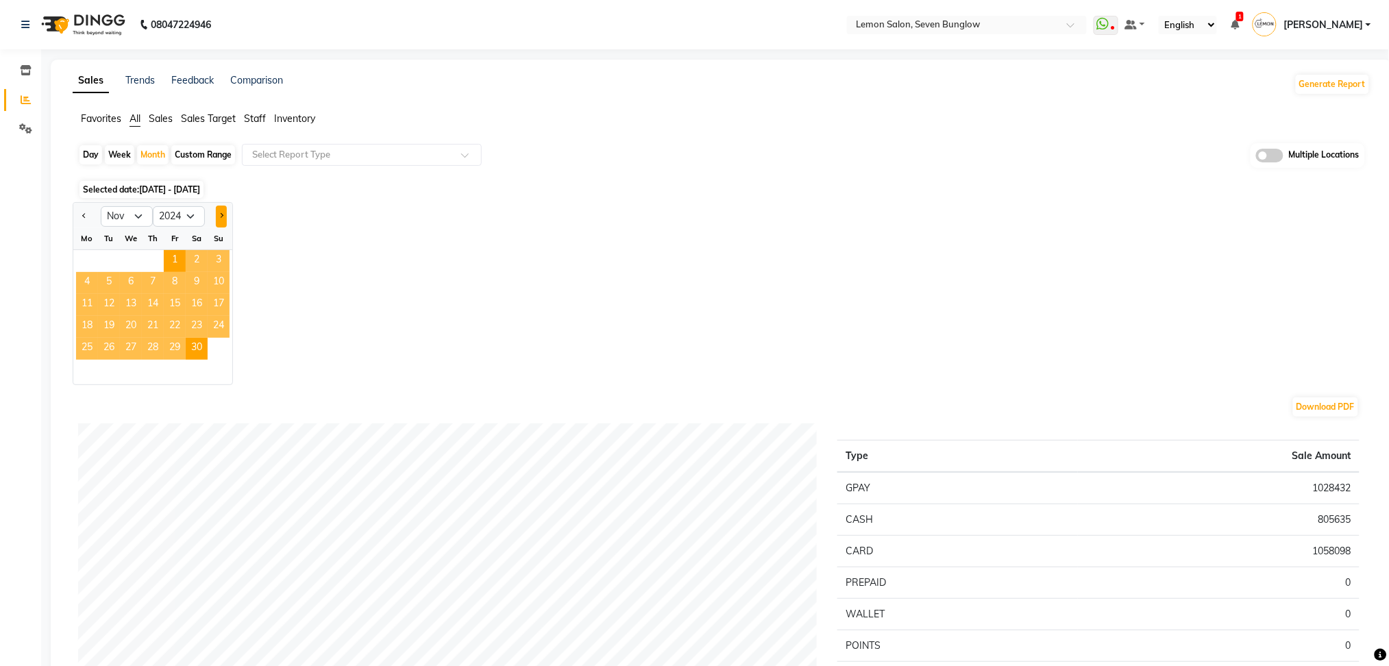
click at [220, 219] on button "Next month" at bounding box center [221, 217] width 11 height 22
select select "12"
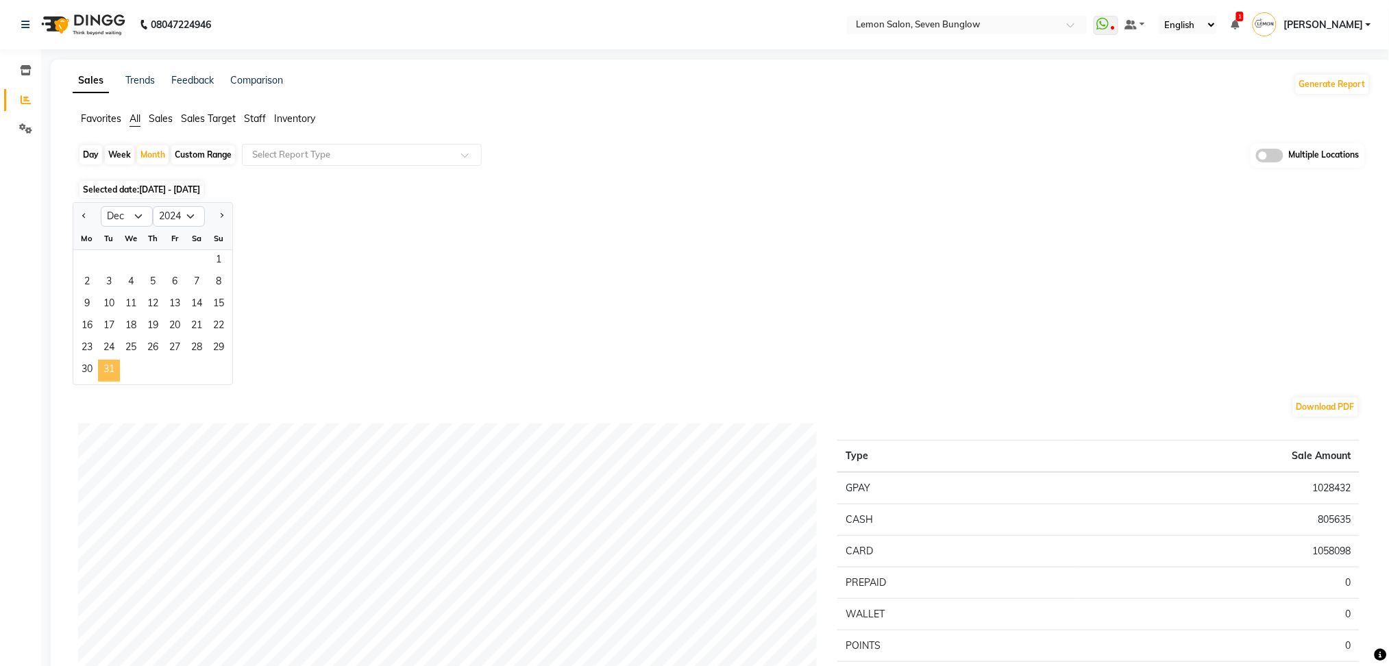
click at [116, 378] on span "31" at bounding box center [109, 371] width 22 height 22
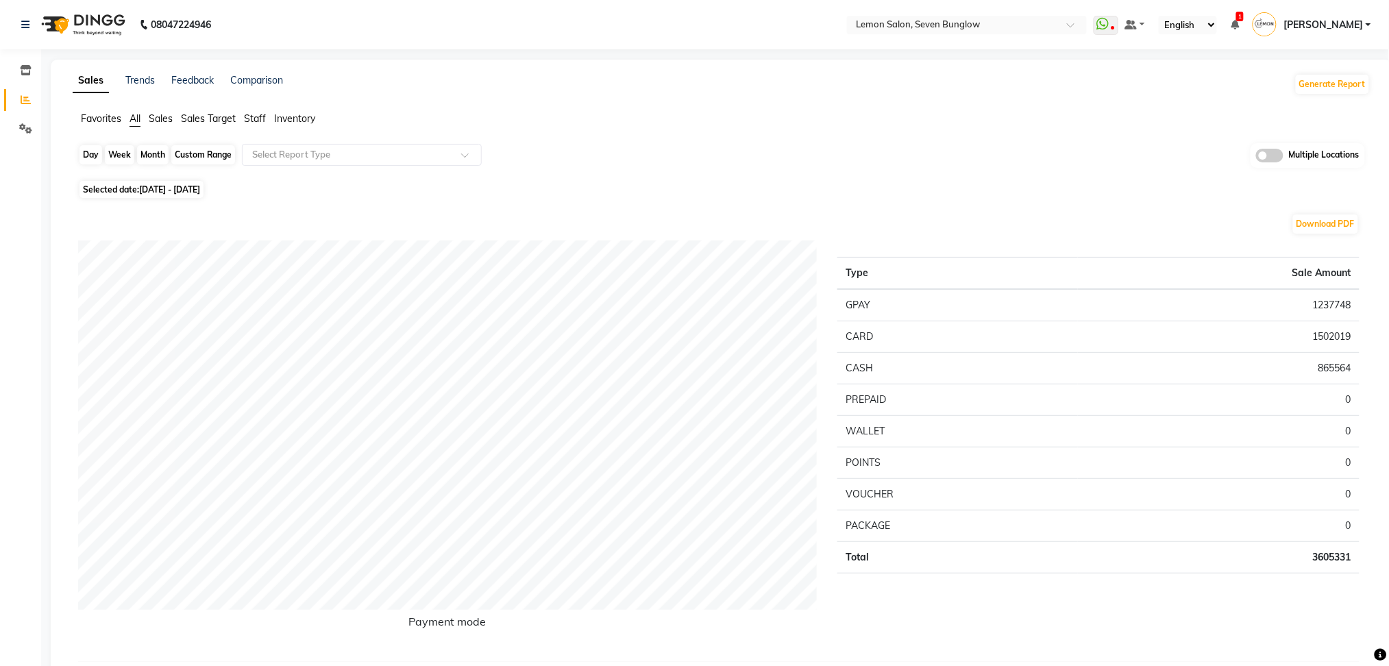
click at [156, 154] on div "Month" at bounding box center [153, 154] width 32 height 19
select select "12"
select select "2024"
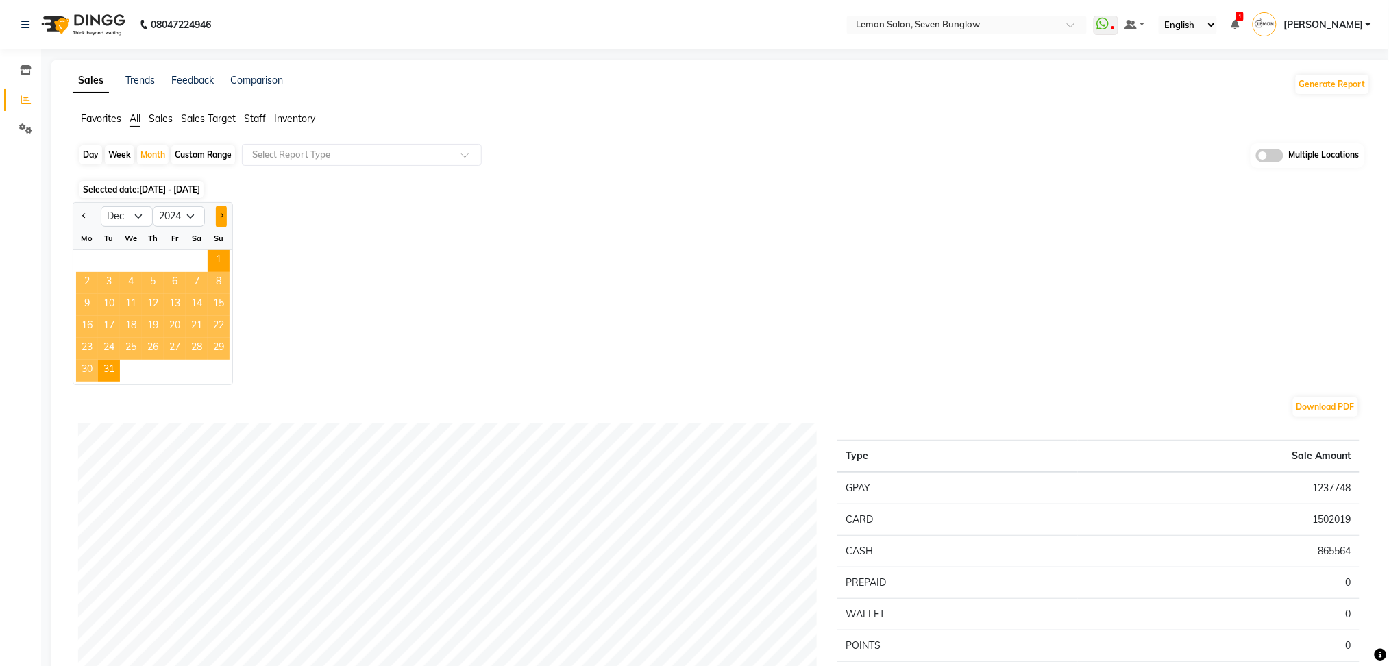
click at [218, 212] on button "Next month" at bounding box center [221, 217] width 11 height 22
select select "1"
select select "2025"
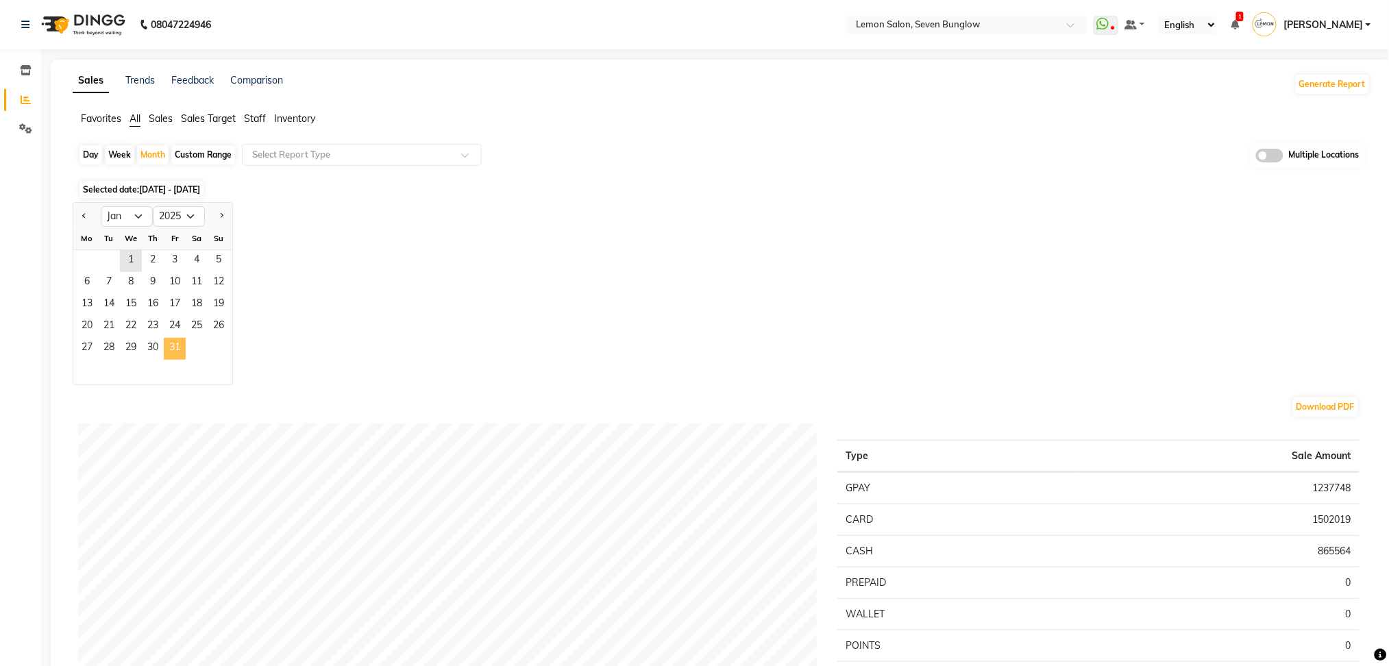
click at [178, 348] on span "31" at bounding box center [175, 349] width 22 height 22
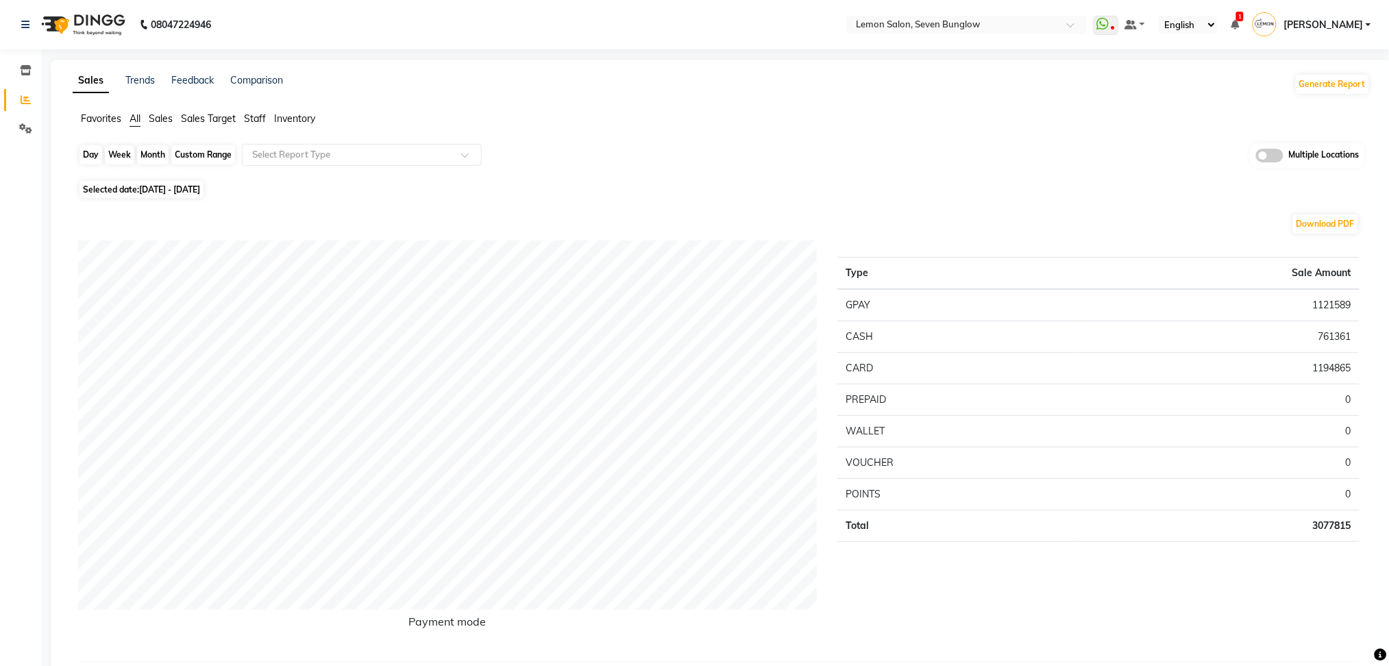
click at [152, 154] on div "Month" at bounding box center [153, 154] width 32 height 19
select select "2025"
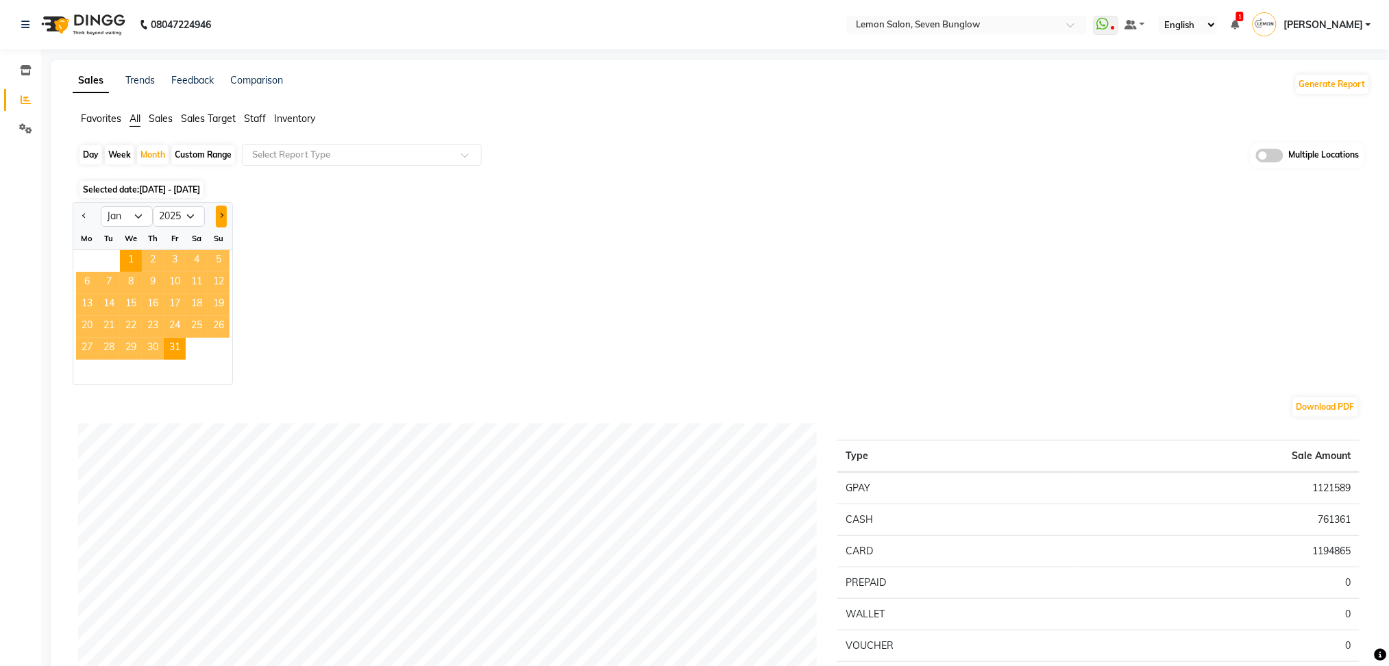
click at [219, 207] on button "Next month" at bounding box center [221, 217] width 11 height 22
select select "2"
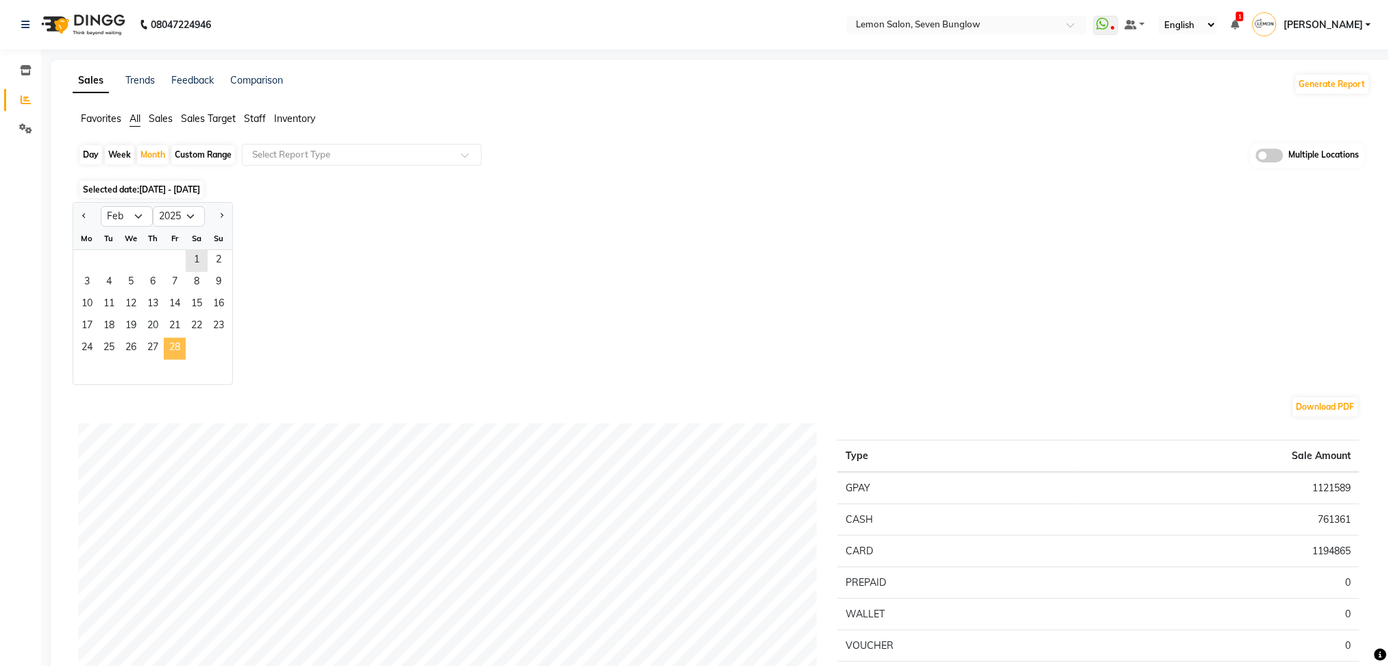
click at [173, 345] on span "28" at bounding box center [175, 349] width 22 height 22
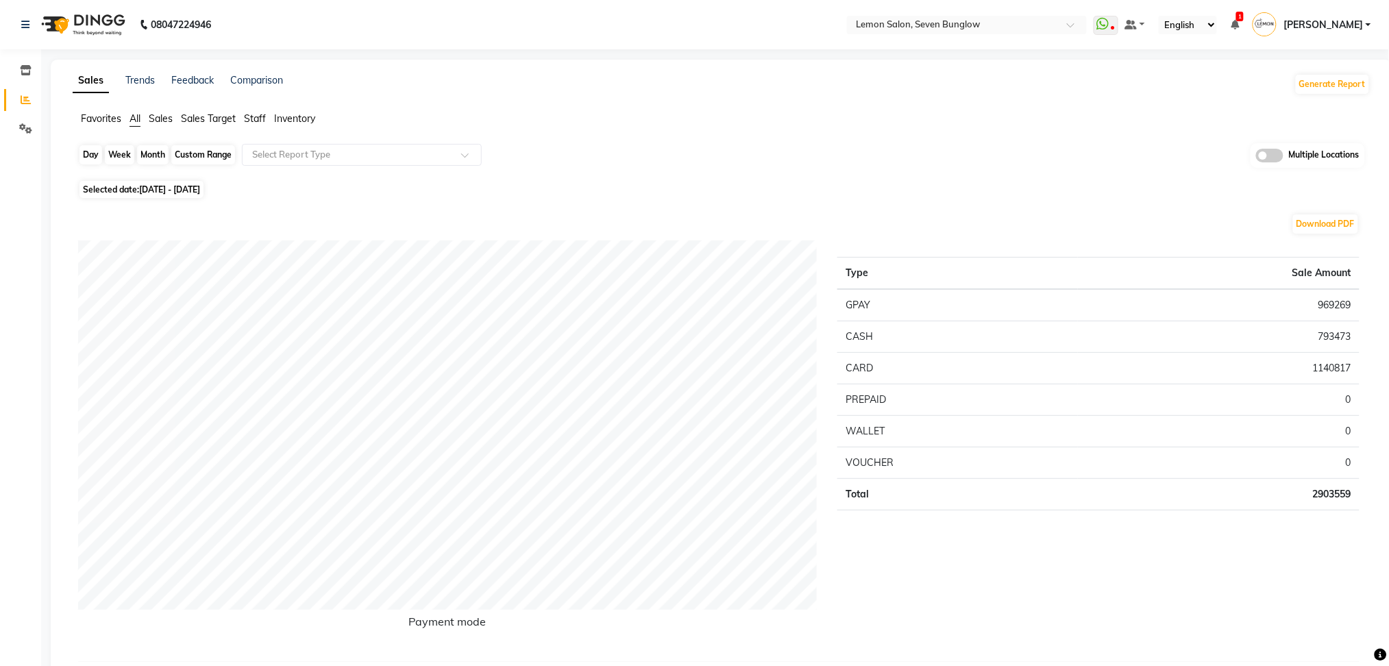
click at [149, 156] on div "Month" at bounding box center [153, 154] width 32 height 19
select select "2"
select select "2025"
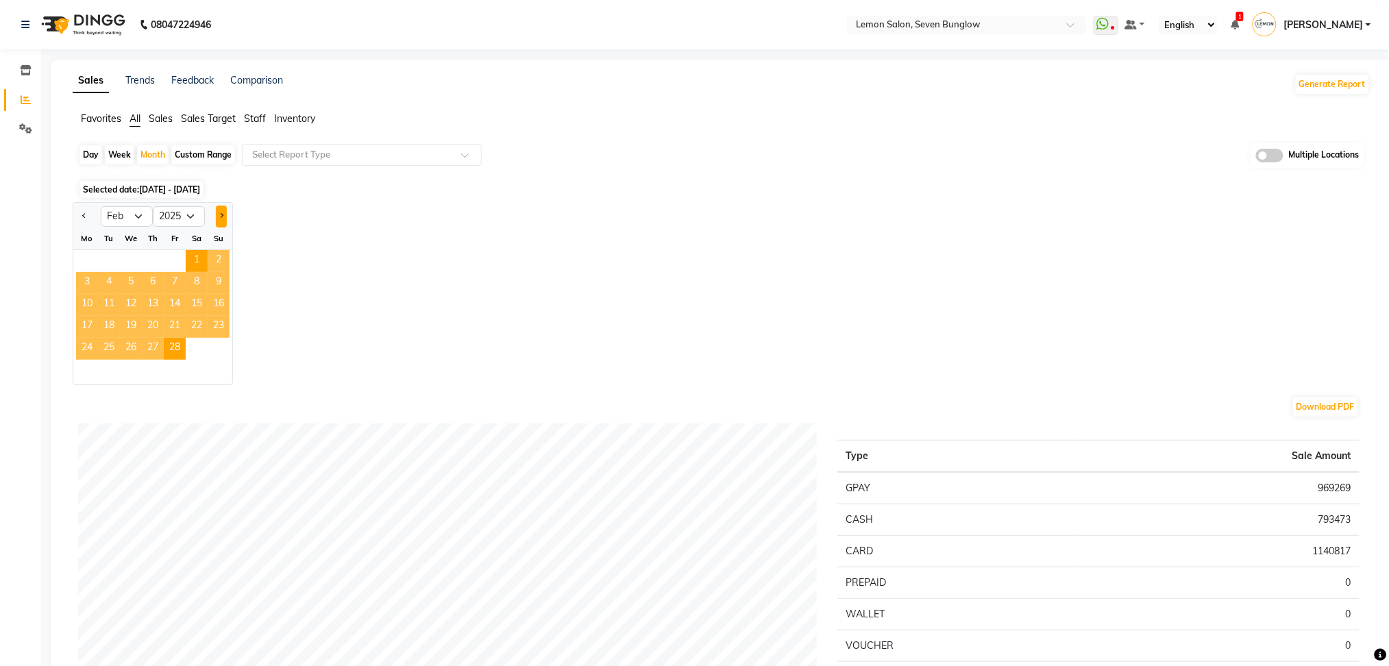
click at [223, 217] on button "Next month" at bounding box center [221, 217] width 11 height 22
select select "3"
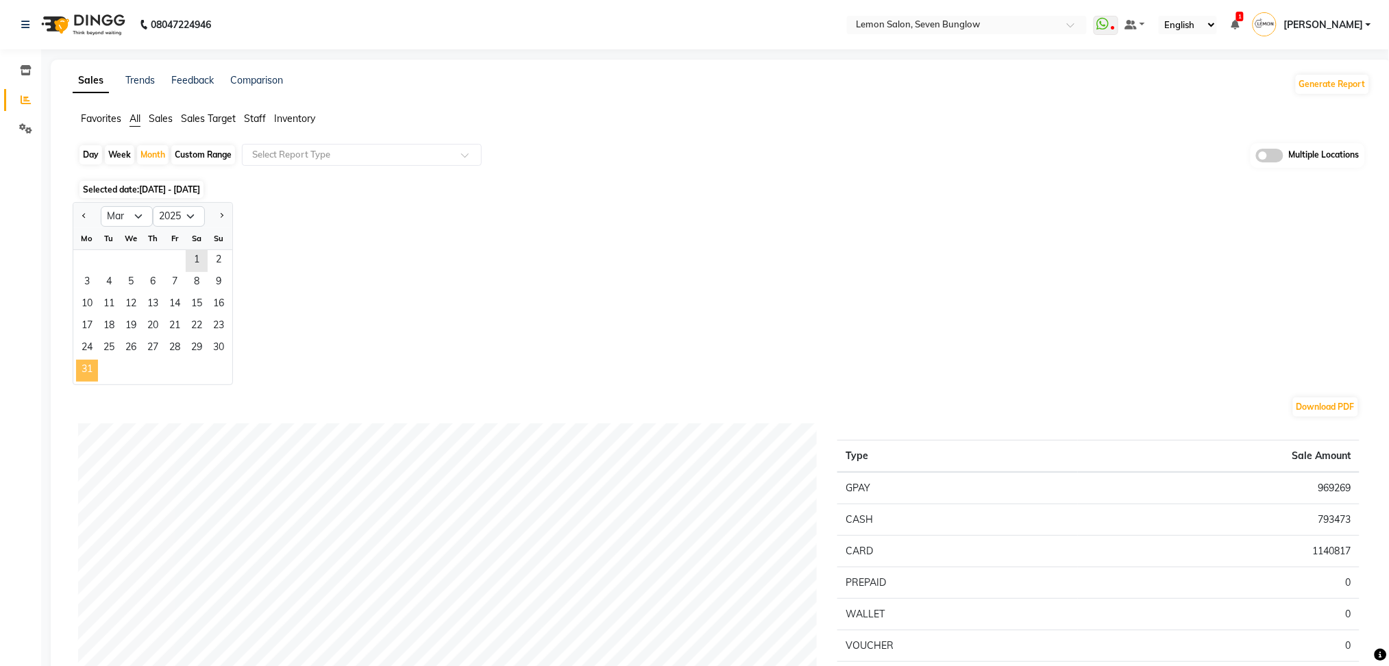
click at [84, 369] on span "31" at bounding box center [87, 371] width 22 height 22
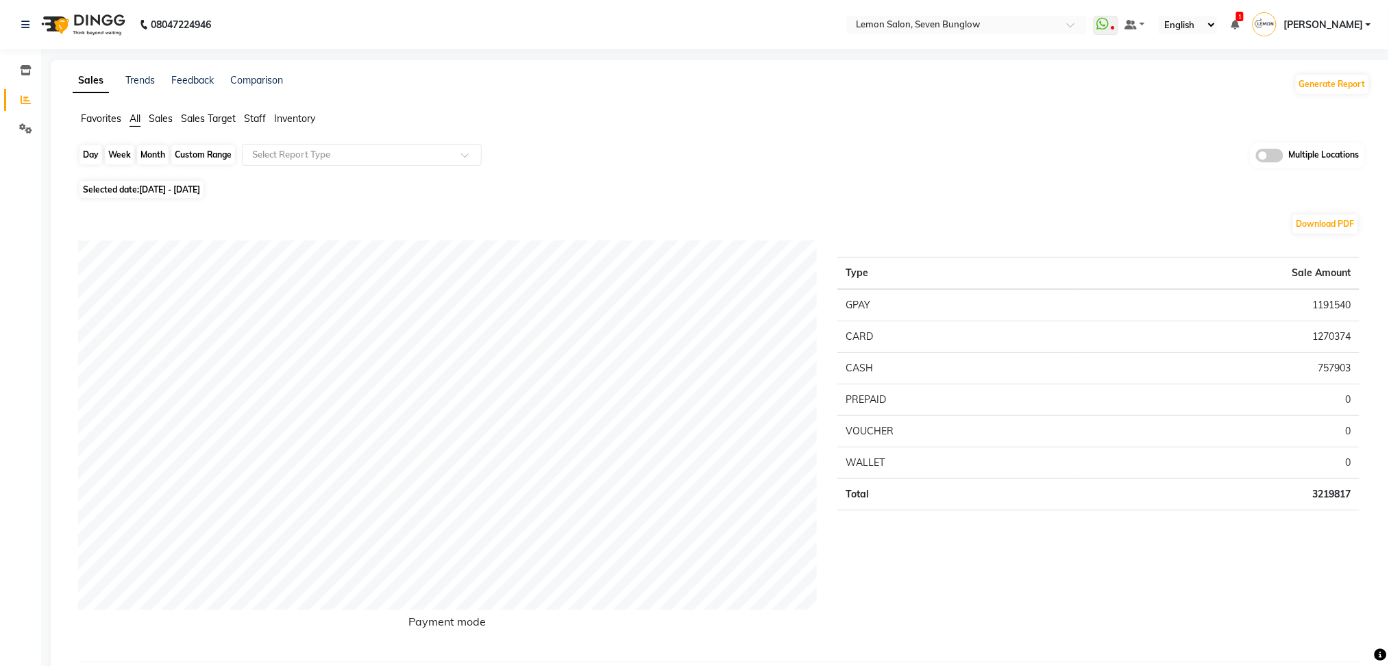
click at [158, 156] on div "Month" at bounding box center [153, 154] width 32 height 19
select select "3"
select select "2025"
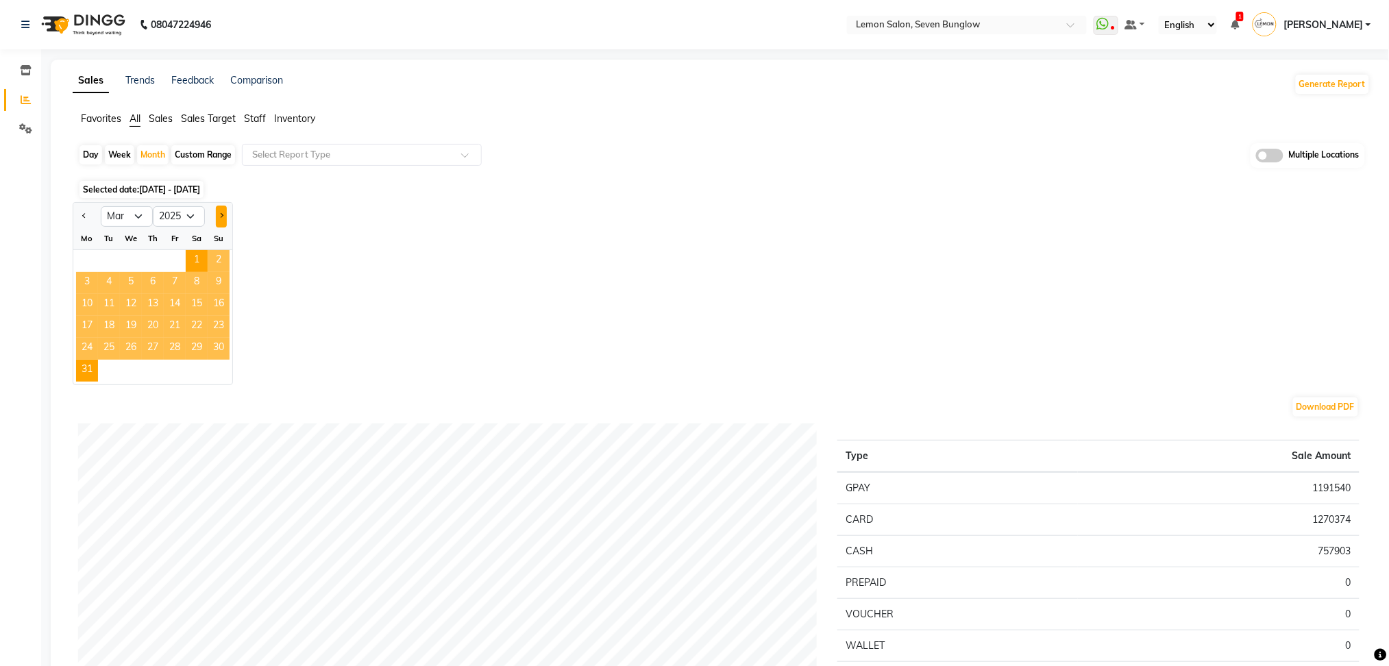
click at [217, 213] on button "Next month" at bounding box center [221, 217] width 11 height 22
select select "4"
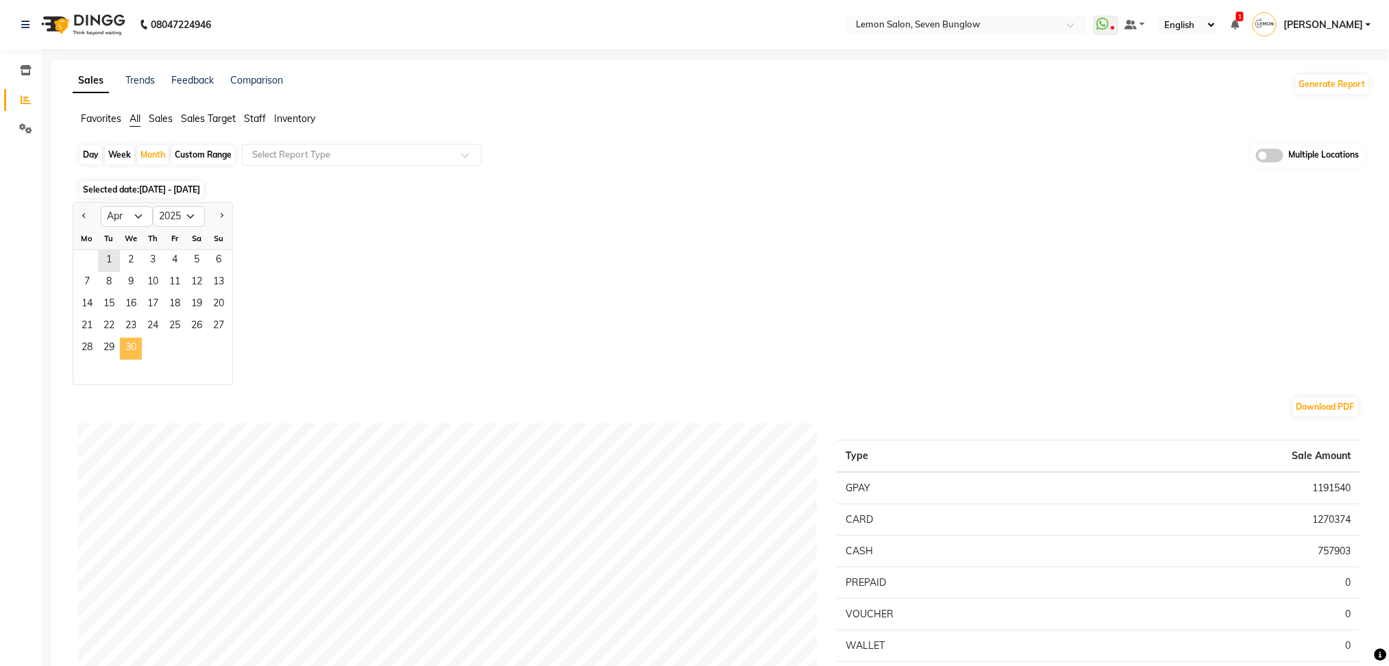
click at [130, 346] on span "30" at bounding box center [131, 349] width 22 height 22
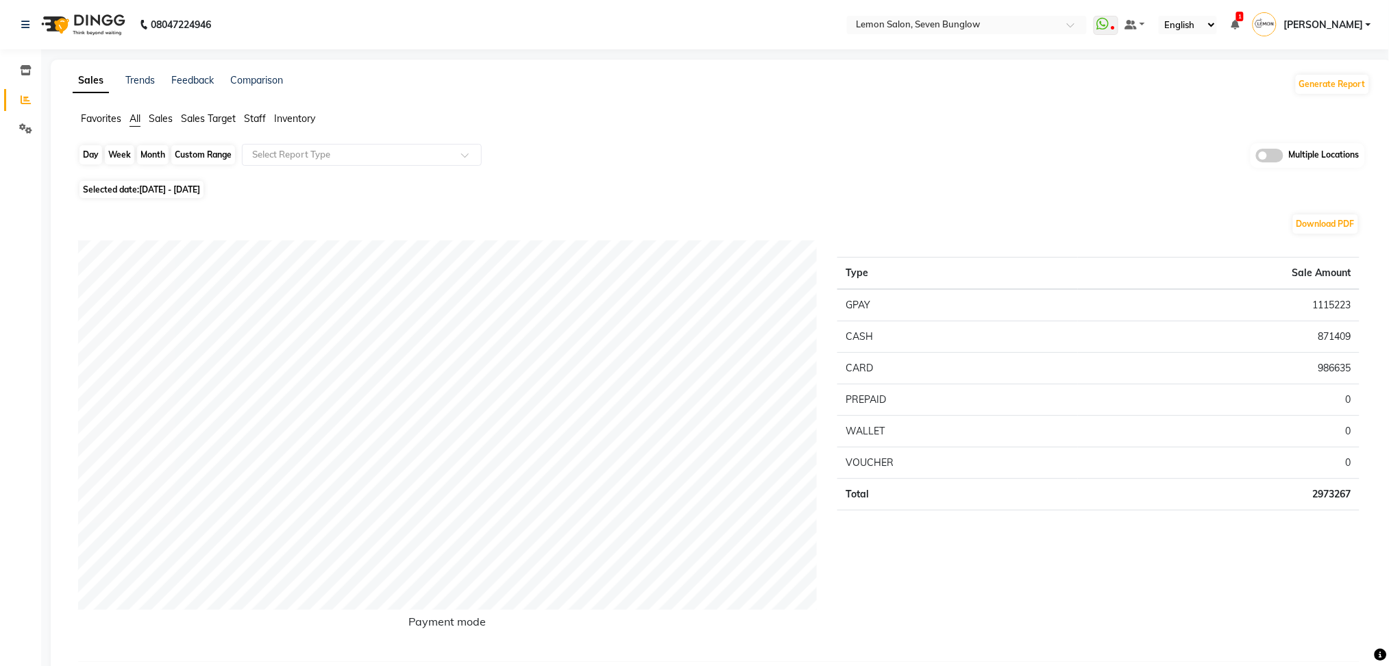
click at [157, 156] on div "Month" at bounding box center [153, 154] width 32 height 19
select select "4"
select select "2025"
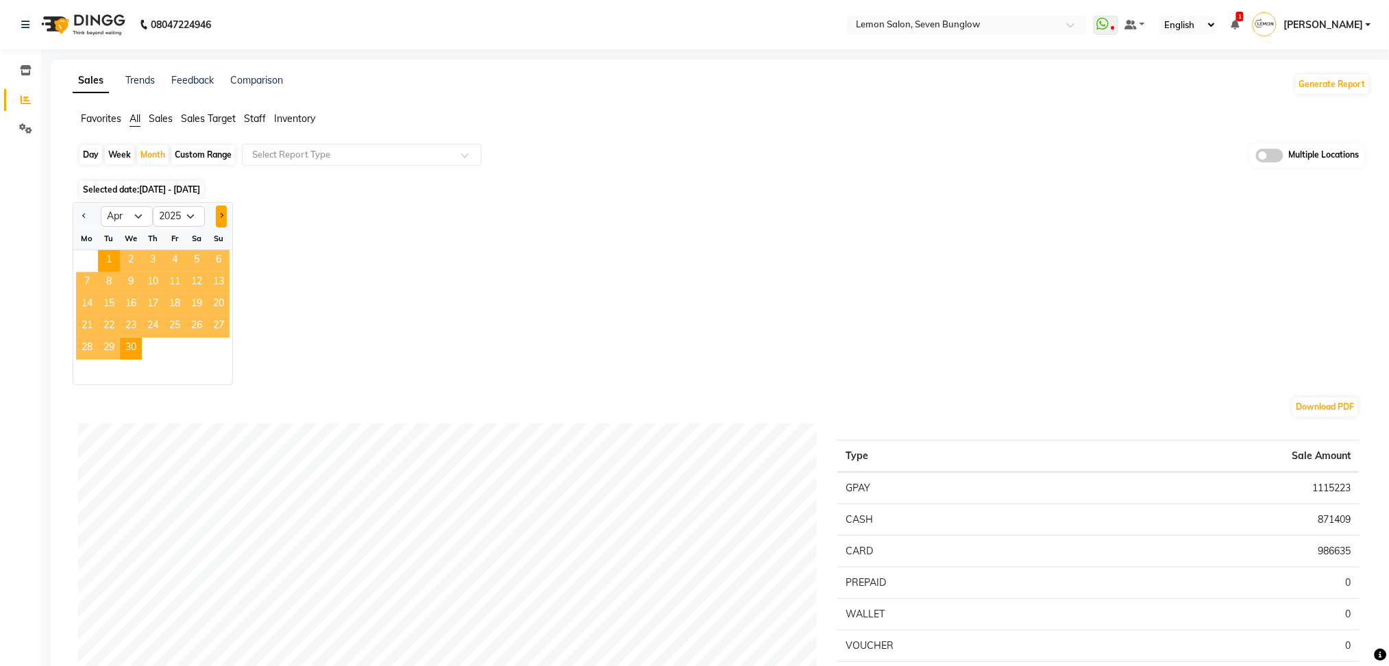
click at [225, 213] on button "Next month" at bounding box center [221, 217] width 11 height 22
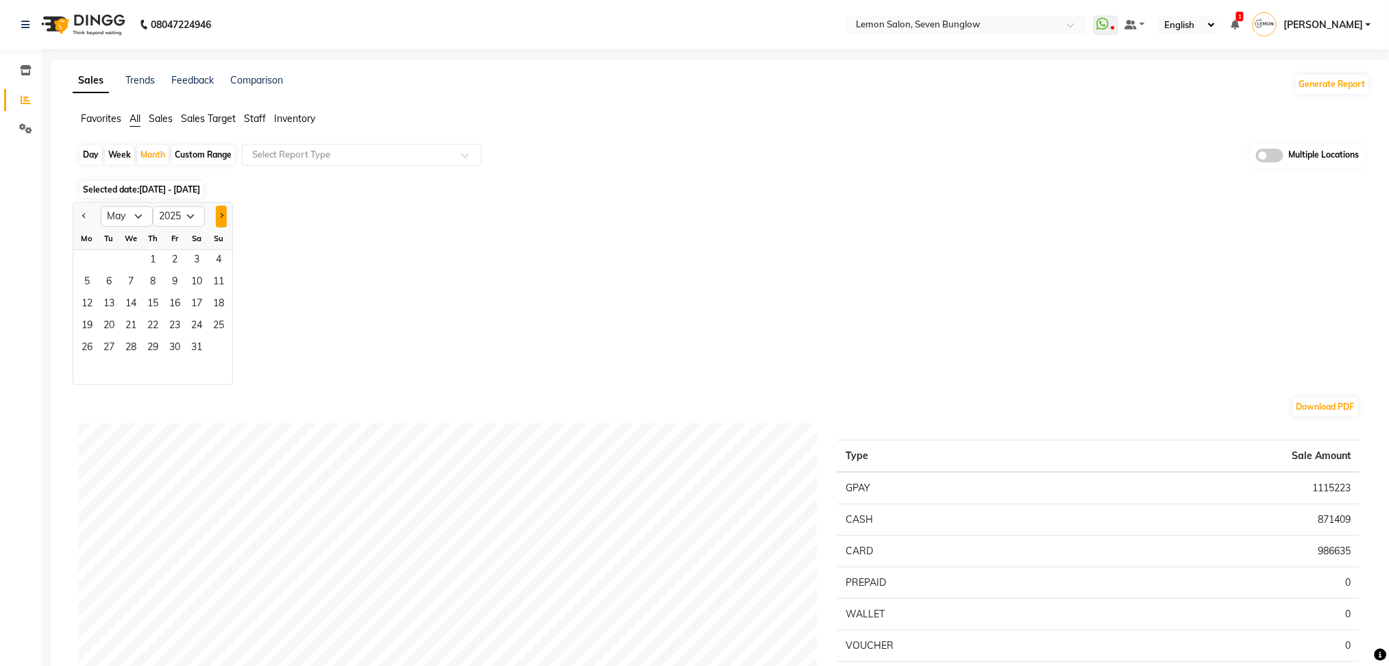
click at [225, 213] on button "Next month" at bounding box center [221, 217] width 11 height 22
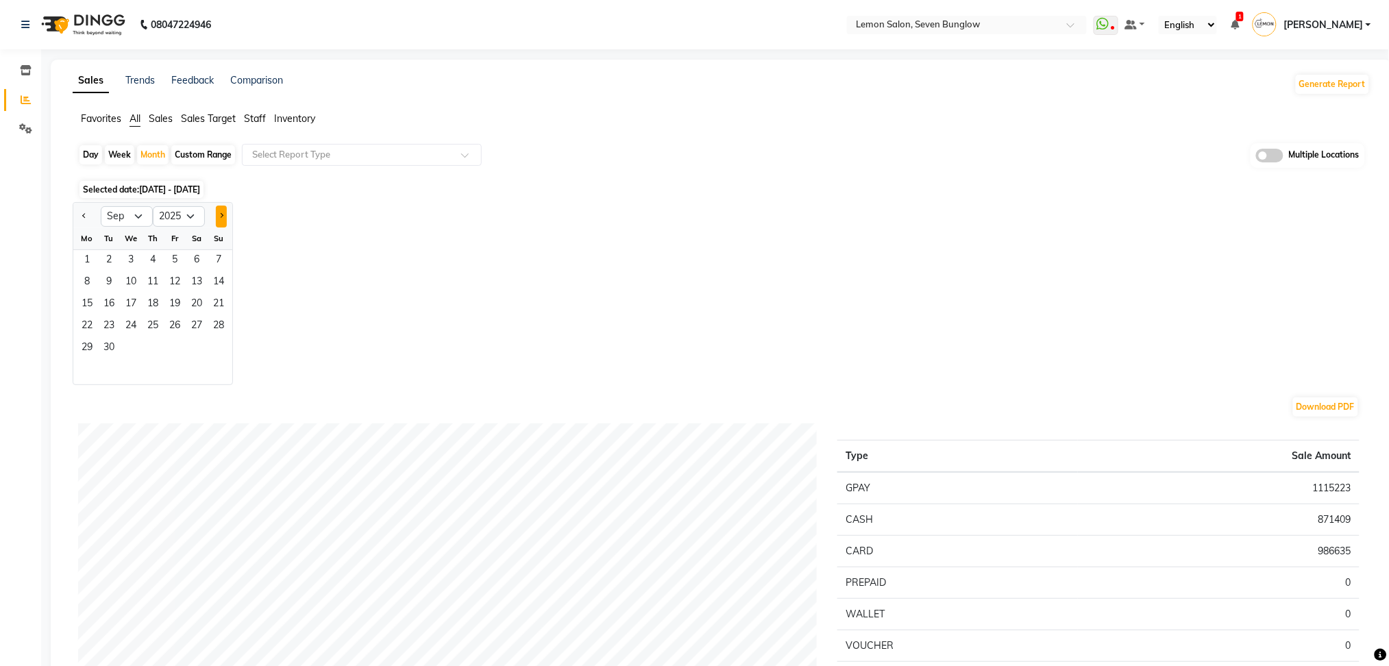
select select "10"
click at [179, 345] on span "31" at bounding box center [175, 349] width 22 height 22
